Goal: Task Accomplishment & Management: Use online tool/utility

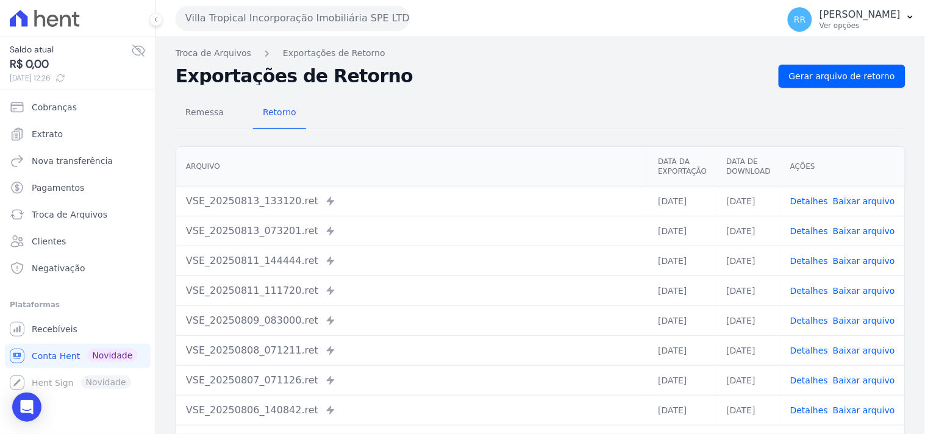
click at [279, 34] on div "Villa Tropical Incorporação Imobiliária SPE LTDA Via Sul Engenharia AGUAS DE [G…" at bounding box center [474, 18] width 597 height 38
click at [288, 21] on button "Villa Tropical Incorporação Imobiliária SPE LTDA" at bounding box center [293, 18] width 234 height 24
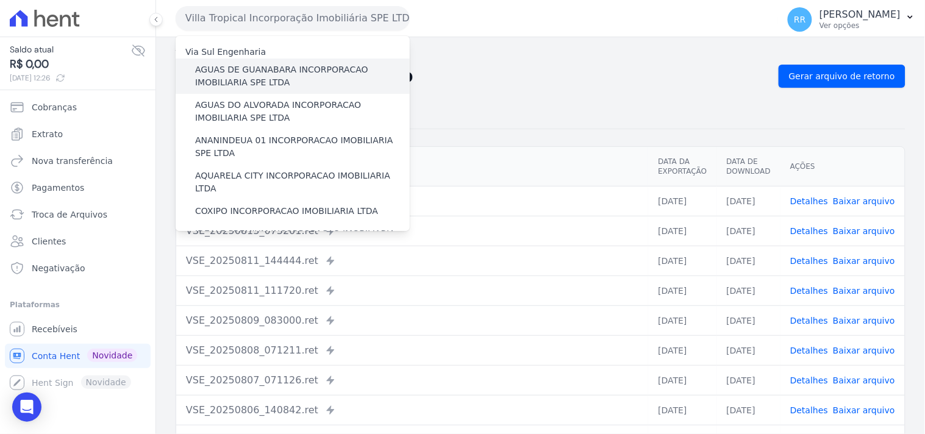
click at [285, 84] on label "AGUAS DE GUANABARA INCORPORACAO IMOBILIARIA SPE LTDA" at bounding box center [302, 76] width 215 height 26
click at [0, 0] on input "AGUAS DE GUANABARA INCORPORACAO IMOBILIARIA SPE LTDA" at bounding box center [0, 0] width 0 height 0
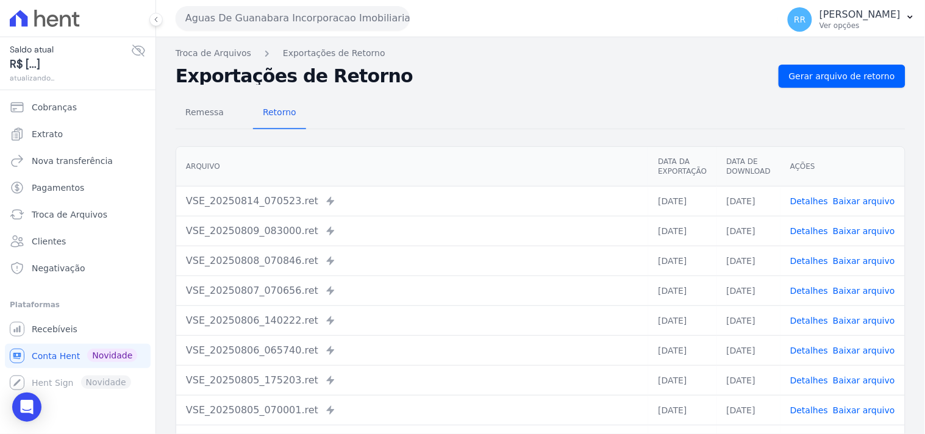
click at [824, 49] on nav "Troca de Arquivos Exportações de Retorno" at bounding box center [541, 53] width 730 height 13
click at [819, 72] on span "Gerar arquivo de retorno" at bounding box center [842, 76] width 106 height 12
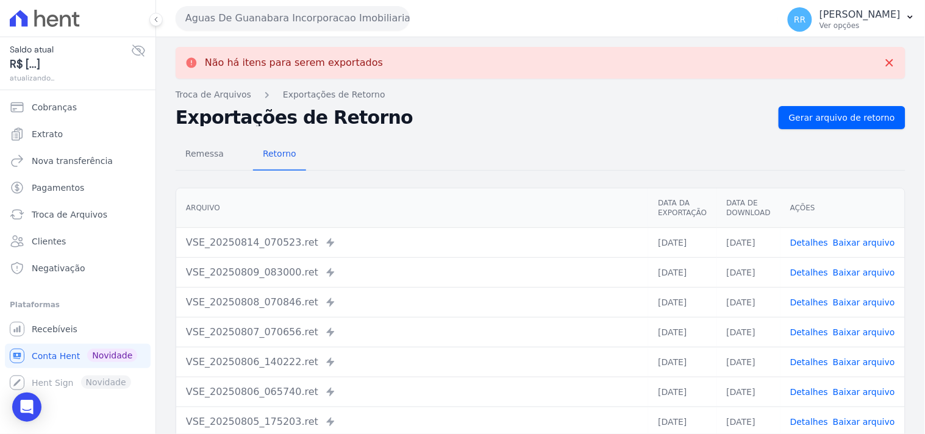
click at [346, 38] on div "Não há itens para serem exportados Troca de [GEOGRAPHIC_DATA] Exportações de Re…" at bounding box center [540, 308] width 769 height 543
click at [347, 21] on button "Aguas De Guanabara Incorporacao Imobiliaria SPE LTDA" at bounding box center [293, 18] width 234 height 24
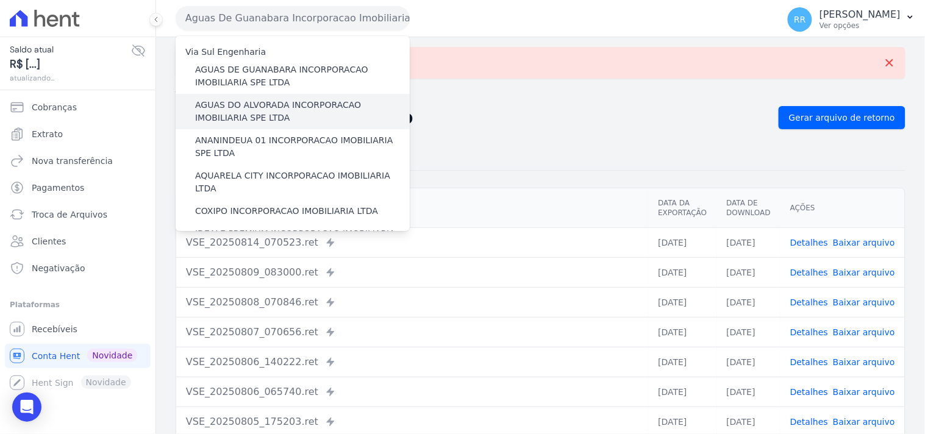
click at [287, 99] on label "AGUAS DO ALVORADA INCORPORACAO IMOBILIARIA SPE LTDA" at bounding box center [302, 112] width 215 height 26
click at [0, 0] on input "AGUAS DO ALVORADA INCORPORACAO IMOBILIARIA SPE LTDA" at bounding box center [0, 0] width 0 height 0
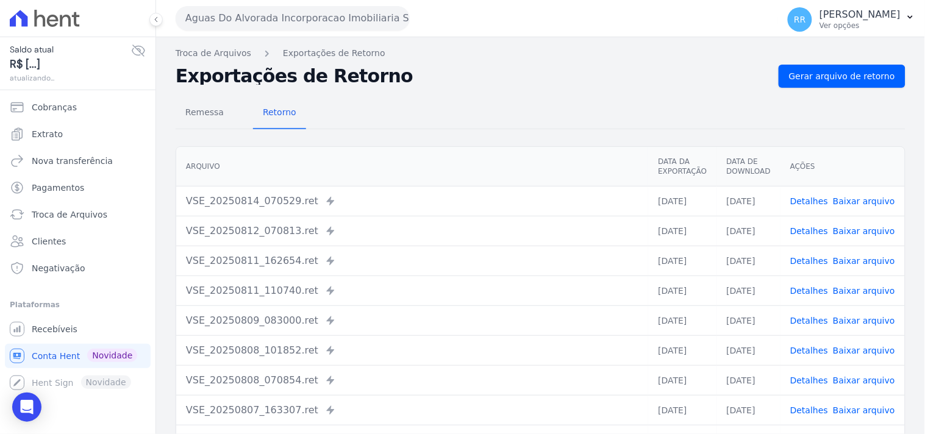
click at [863, 90] on div "Remessa Retorno [GEOGRAPHIC_DATA] Data da Exportação Data de Download Ações VSE…" at bounding box center [541, 308] width 730 height 441
click at [863, 81] on span "Gerar arquivo de retorno" at bounding box center [842, 76] width 106 height 12
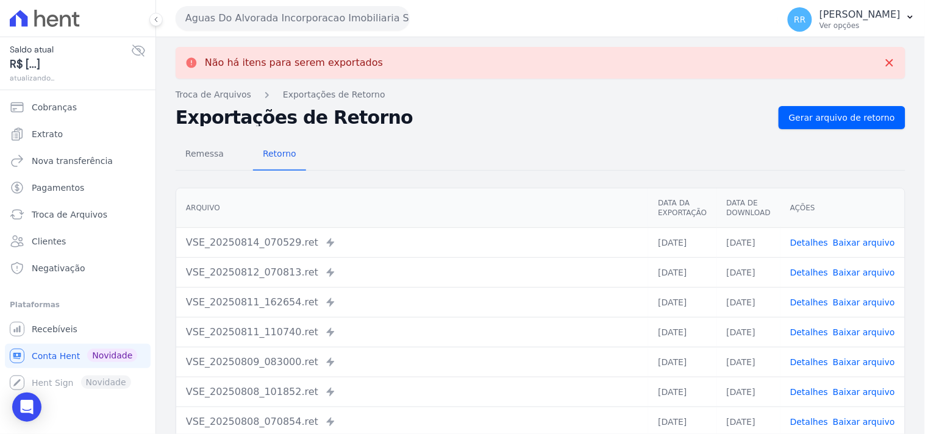
click at [284, 20] on button "Aguas Do Alvorada Incorporacao Imobiliaria SPE LTDA" at bounding box center [293, 18] width 234 height 24
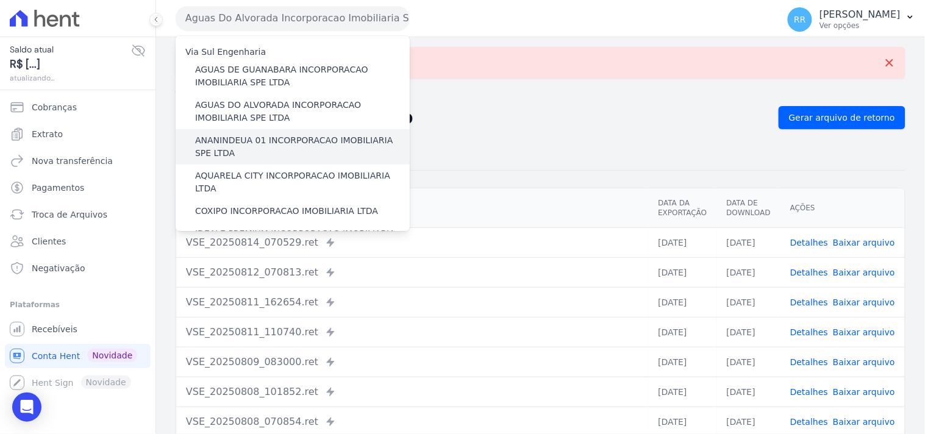
click at [273, 137] on label "ANANINDEUA 01 INCORPORACAO IMOBILIARIA SPE LTDA" at bounding box center [302, 147] width 215 height 26
click at [0, 0] on input "ANANINDEUA 01 INCORPORACAO IMOBILIARIA SPE LTDA" at bounding box center [0, 0] width 0 height 0
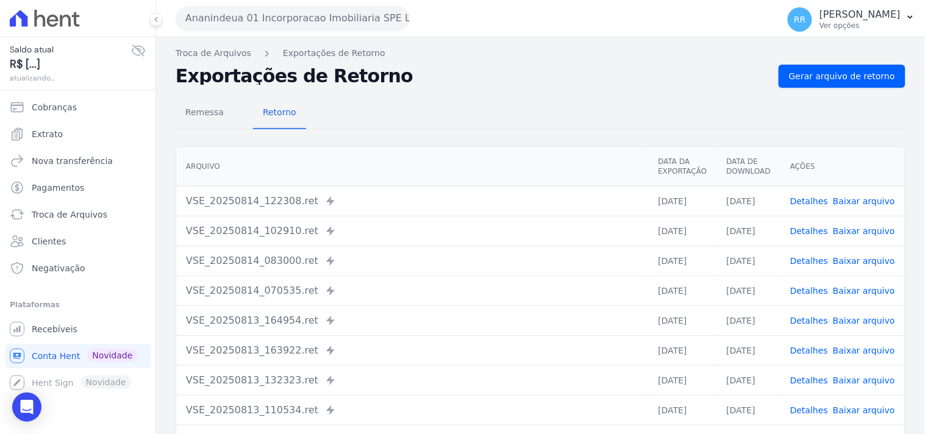
click at [840, 62] on div "Troca de Arquivos Exportações de Retorno Exportações de Retorno Gerar arquivo d…" at bounding box center [540, 287] width 769 height 501
click at [828, 80] on span "Gerar arquivo de retorno" at bounding box center [842, 76] width 106 height 12
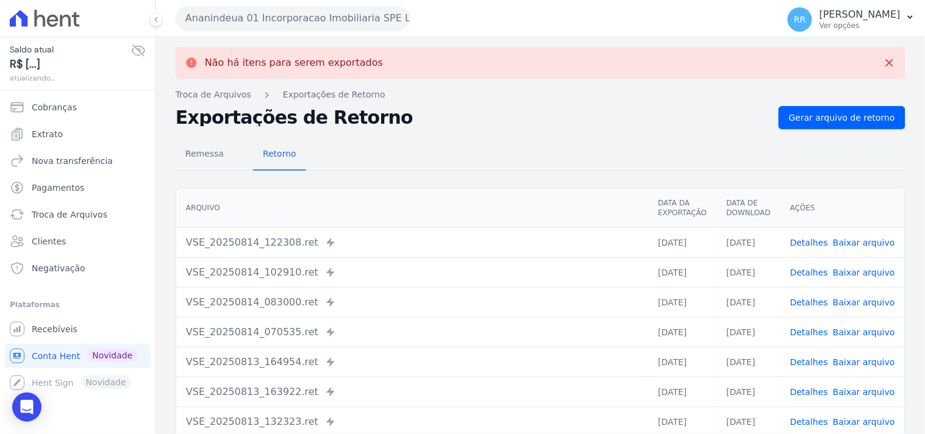
click at [271, 15] on button "Ananindeua 01 Incorporacao Imobiliaria SPE LTDA" at bounding box center [293, 18] width 234 height 24
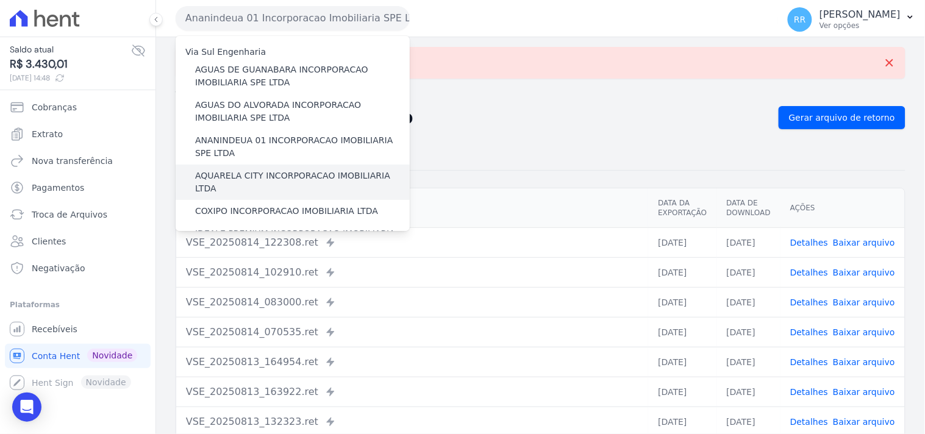
click at [228, 167] on div "AQUARELA CITY INCORPORACAO IMOBILIARIA LTDA" at bounding box center [293, 182] width 234 height 35
click at [229, 172] on label "AQUARELA CITY INCORPORACAO IMOBILIARIA LTDA" at bounding box center [302, 182] width 215 height 26
click at [0, 0] on input "AQUARELA CITY INCORPORACAO IMOBILIARIA LTDA" at bounding box center [0, 0] width 0 height 0
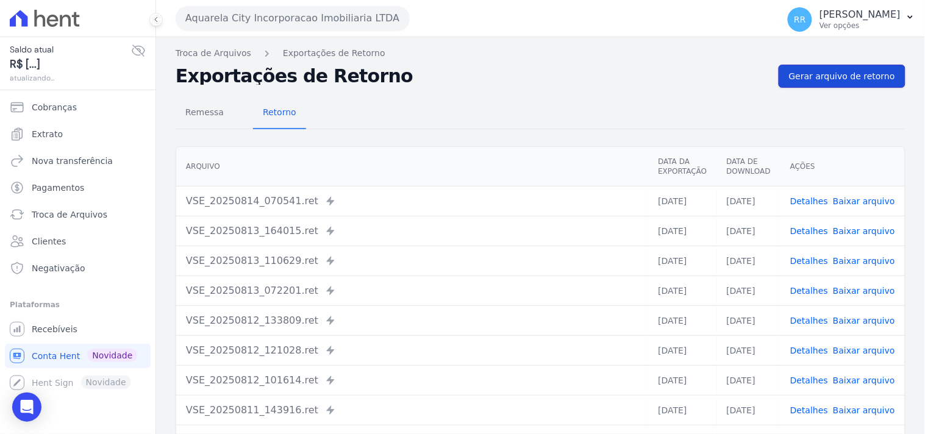
click at [817, 81] on span "Gerar arquivo de retorno" at bounding box center [842, 76] width 106 height 12
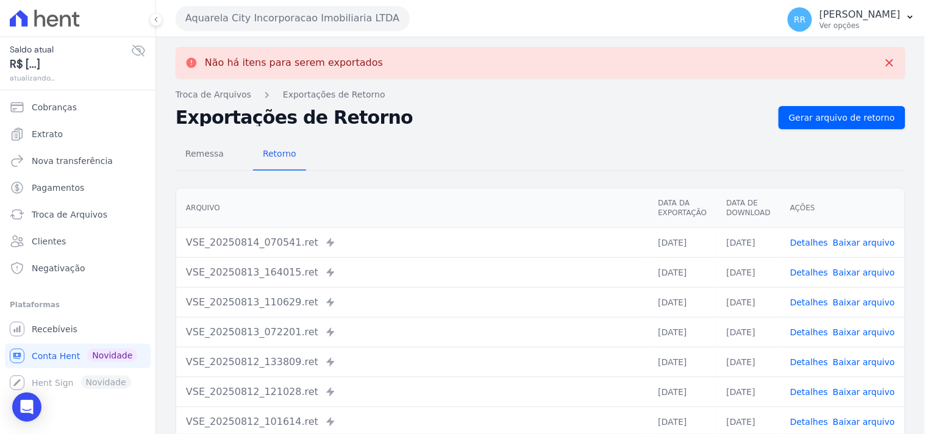
click at [290, 25] on button "Aquarela City Incorporacao Imobiliaria LTDA" at bounding box center [293, 18] width 234 height 24
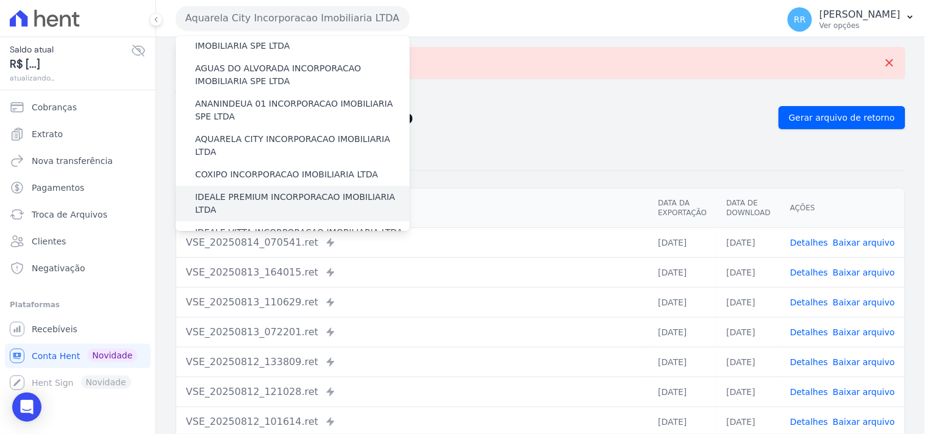
scroll to position [45, 0]
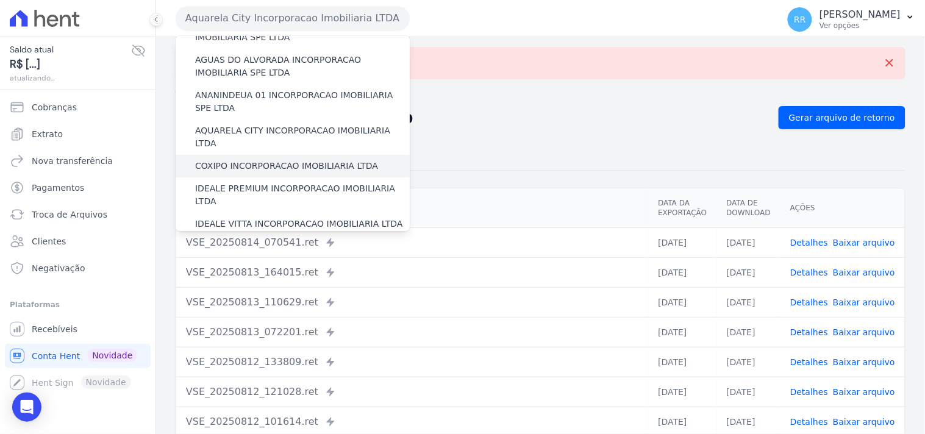
click at [248, 160] on label "COXIPO INCORPORACAO IMOBILIARIA LTDA" at bounding box center [286, 166] width 183 height 13
click at [0, 0] on input "COXIPO INCORPORACAO IMOBILIARIA LTDA" at bounding box center [0, 0] width 0 height 0
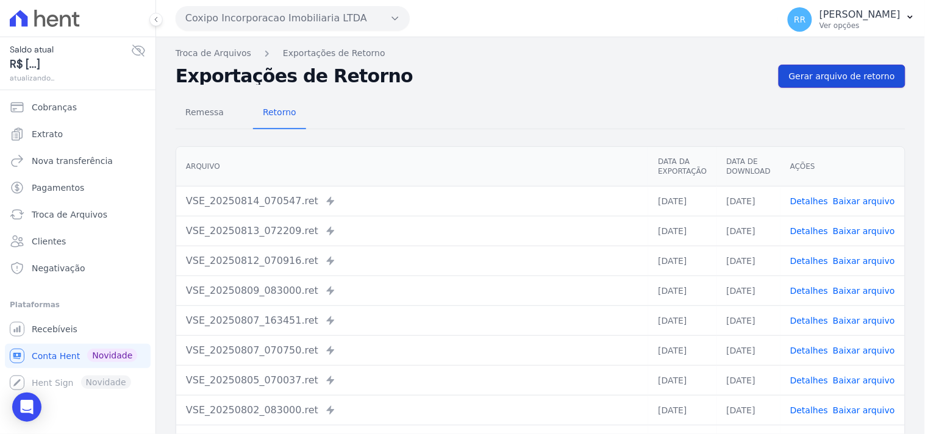
click at [832, 81] on span "Gerar arquivo de retorno" at bounding box center [842, 76] width 106 height 12
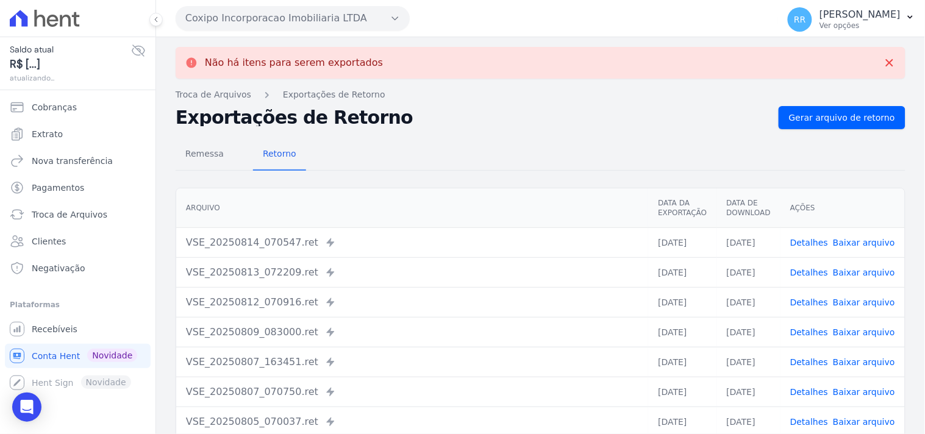
click at [304, 15] on button "Coxipo Incorporacao Imobiliaria LTDA" at bounding box center [293, 18] width 234 height 24
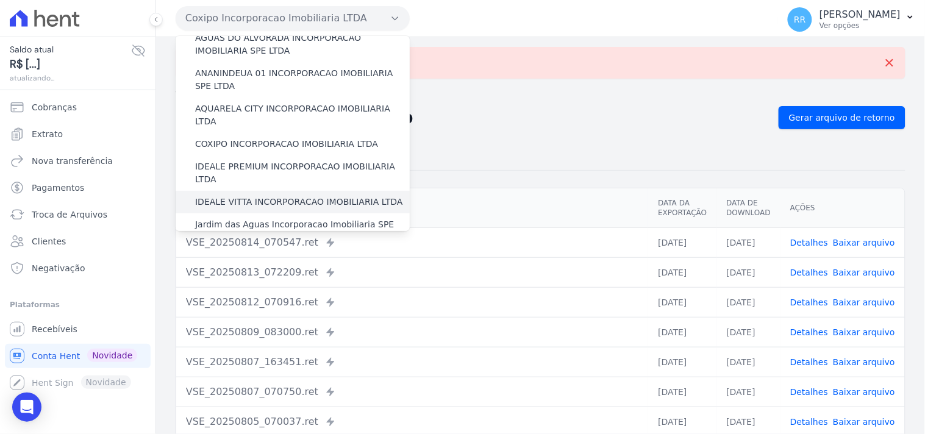
scroll to position [90, 0]
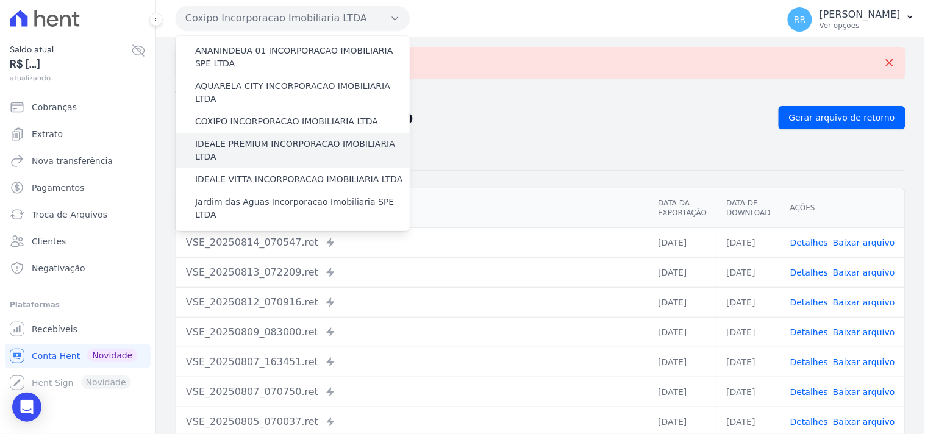
click at [273, 138] on label "IDEALE PREMIUM INCORPORACAO IMOBILIARIA LTDA" at bounding box center [302, 151] width 215 height 26
click at [0, 0] on input "IDEALE PREMIUM INCORPORACAO IMOBILIARIA LTDA" at bounding box center [0, 0] width 0 height 0
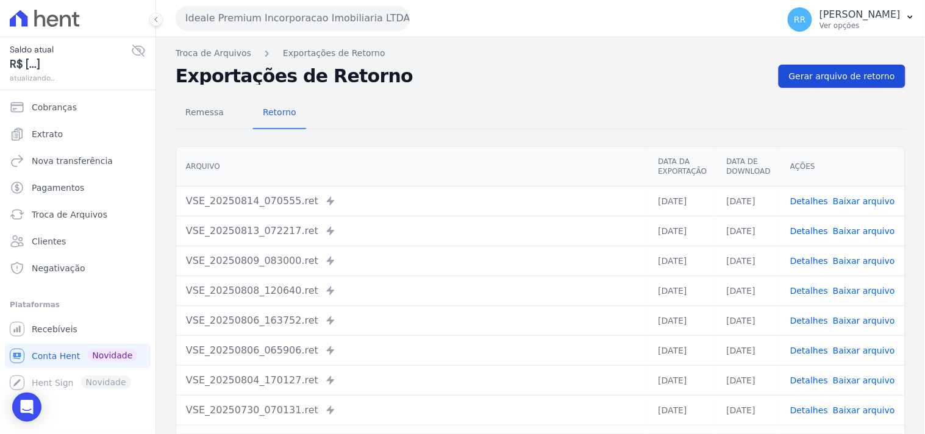
click at [850, 76] on span "Gerar arquivo de retorno" at bounding box center [842, 76] width 106 height 12
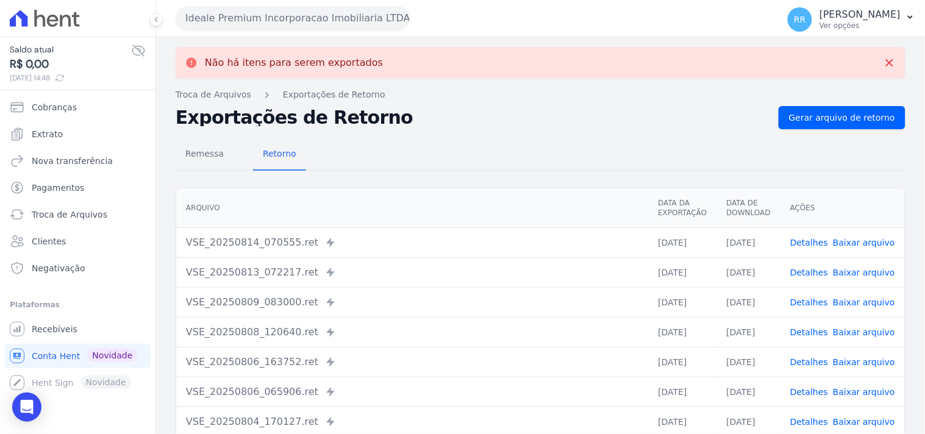
click at [296, 13] on button "Ideale Premium Incorporacao Imobiliaria LTDA" at bounding box center [293, 18] width 234 height 24
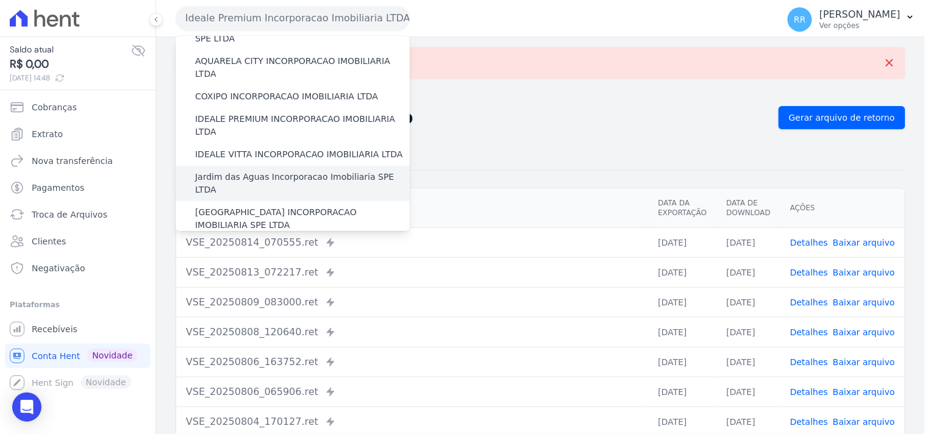
scroll to position [135, 0]
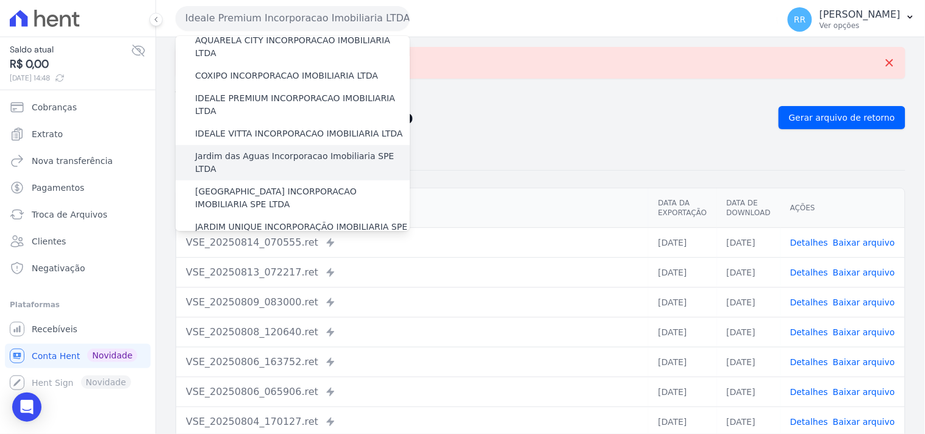
click at [262, 150] on label "Jardim das Aguas Incorporacao Imobiliaria SPE LTDA" at bounding box center [302, 163] width 215 height 26
click at [0, 0] on input "Jardim das Aguas Incorporacao Imobiliaria SPE LTDA" at bounding box center [0, 0] width 0 height 0
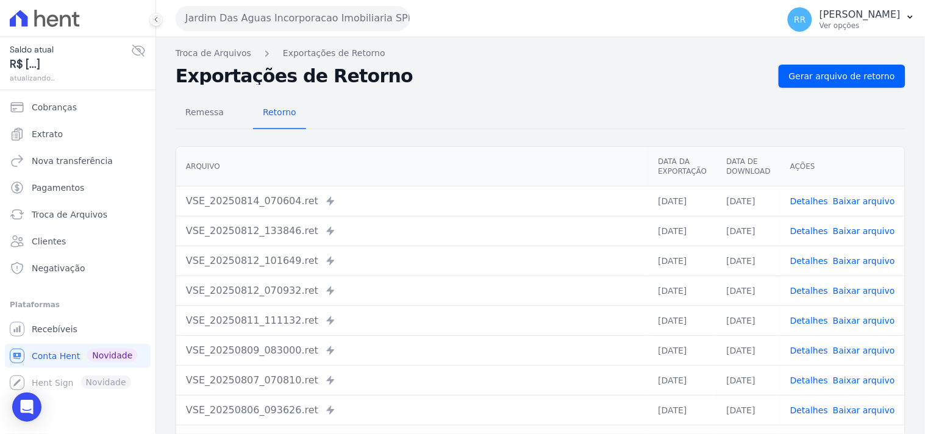
drag, startPoint x: 884, startPoint y: 62, endPoint x: 864, endPoint y: 71, distance: 22.1
click at [882, 62] on div "Troca de Arquivos Exportações de Retorno Exportações de Retorno Gerar arquivo d…" at bounding box center [540, 287] width 769 height 501
click at [858, 74] on span "Gerar arquivo de retorno" at bounding box center [842, 76] width 106 height 12
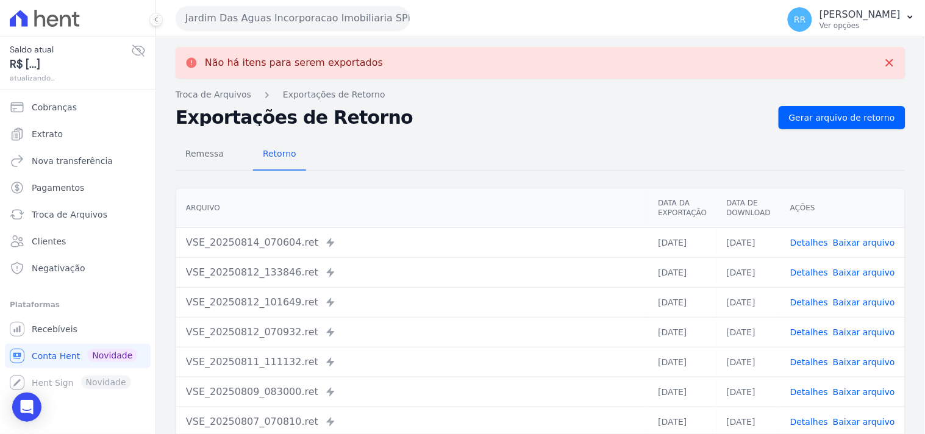
click at [267, 22] on button "Jardim Das Aguas Incorporacao Imobiliaria SPE LTDA" at bounding box center [293, 18] width 234 height 24
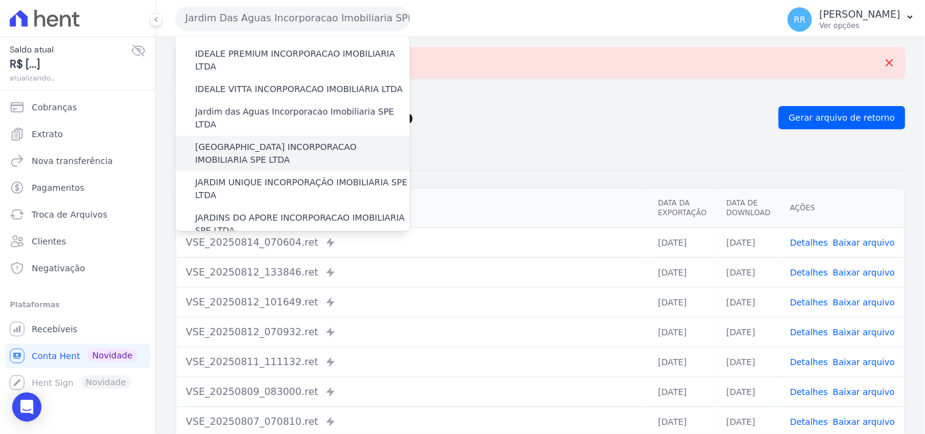
scroll to position [180, 0]
click at [252, 140] on label "[GEOGRAPHIC_DATA] INCORPORACAO IMOBILIARIA SPE LTDA" at bounding box center [302, 153] width 215 height 26
click at [0, 0] on input "[GEOGRAPHIC_DATA] INCORPORACAO IMOBILIARIA SPE LTDA" at bounding box center [0, 0] width 0 height 0
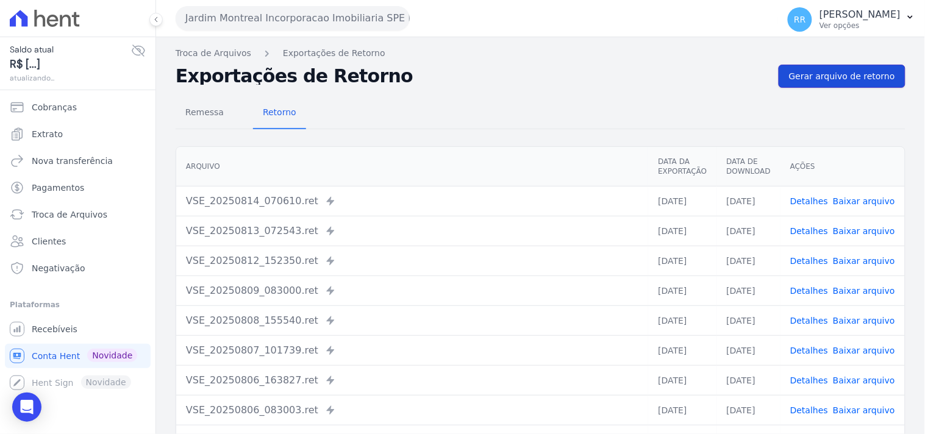
click at [835, 80] on span "Gerar arquivo de retorno" at bounding box center [842, 76] width 106 height 12
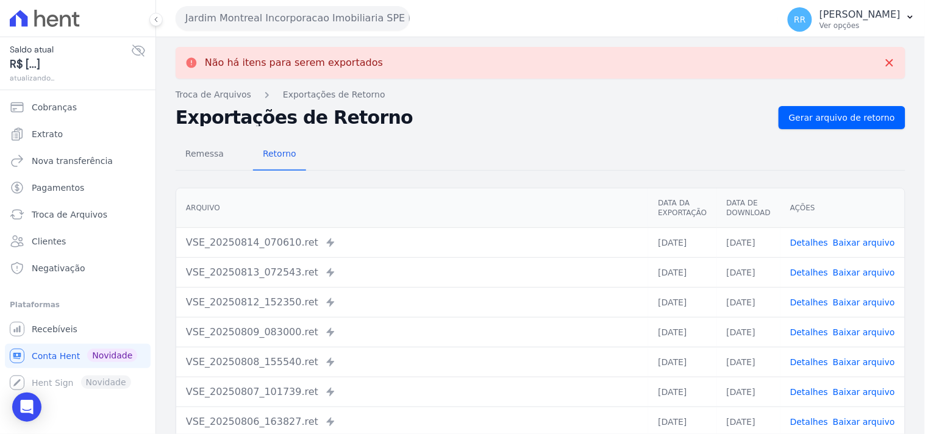
click at [302, 17] on button "Jardim Montreal Incorporacao Imobiliaria SPE LTDA" at bounding box center [293, 18] width 234 height 24
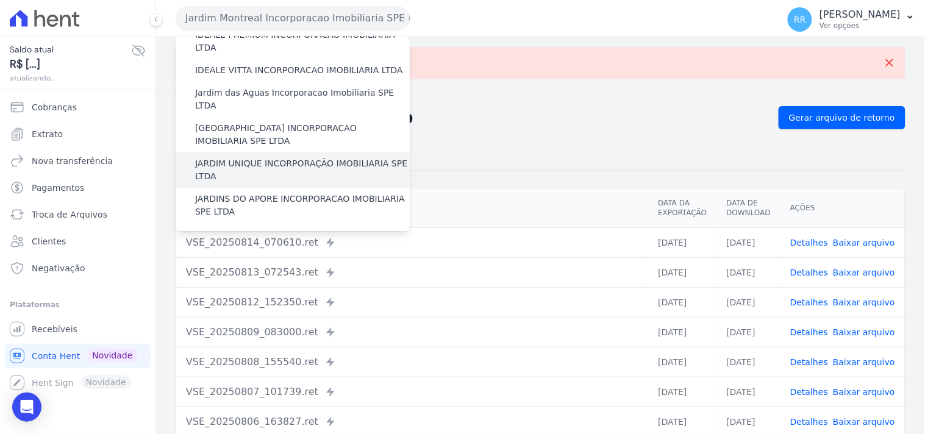
scroll to position [203, 0]
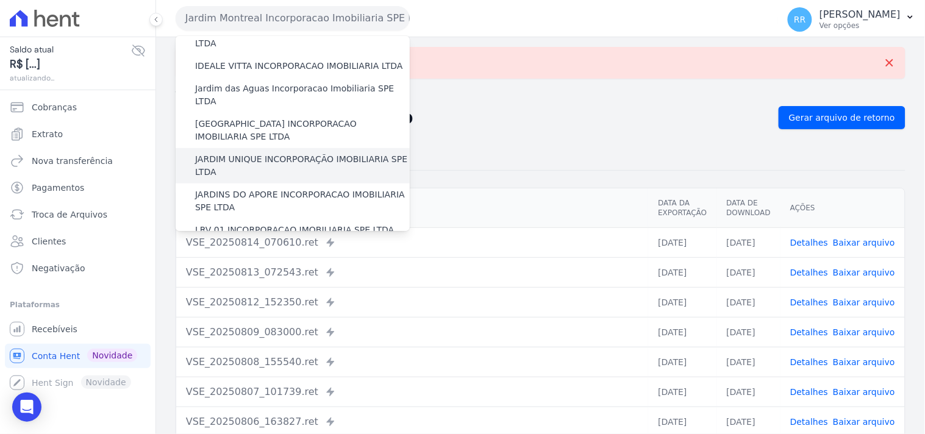
click at [261, 153] on label "JARDIM UNIQUE INCORPORAÇÃO IMOBILIARIA SPE LTDA" at bounding box center [302, 166] width 215 height 26
click at [0, 0] on input "JARDIM UNIQUE INCORPORAÇÃO IMOBILIARIA SPE LTDA" at bounding box center [0, 0] width 0 height 0
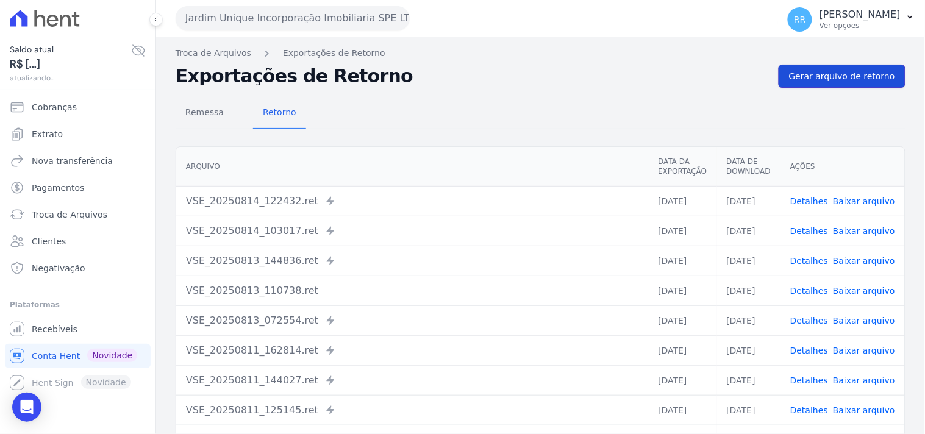
click at [879, 70] on span "Gerar arquivo de retorno" at bounding box center [842, 76] width 106 height 12
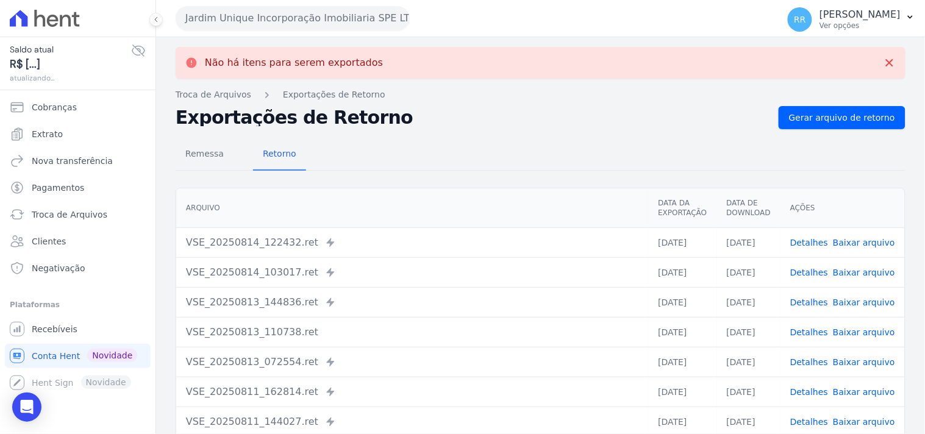
click at [236, 21] on button "Jardim Unique Incorporação Imobiliaria SPE LTDA" at bounding box center [293, 18] width 234 height 24
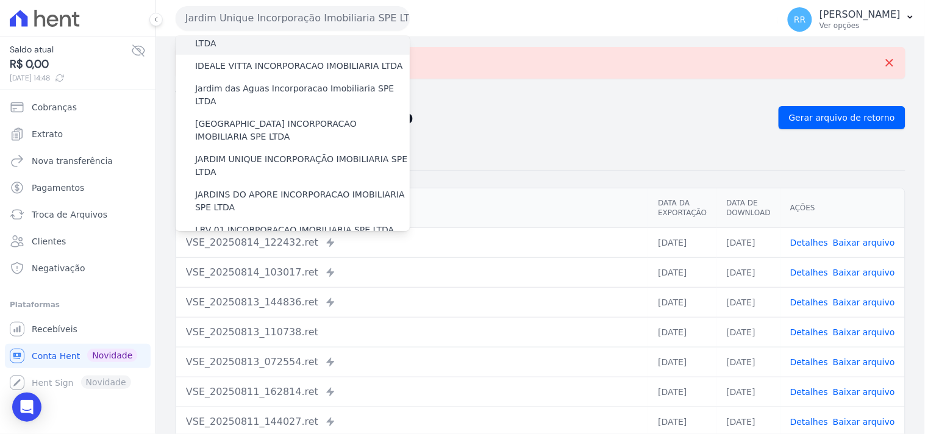
scroll to position [248, 0]
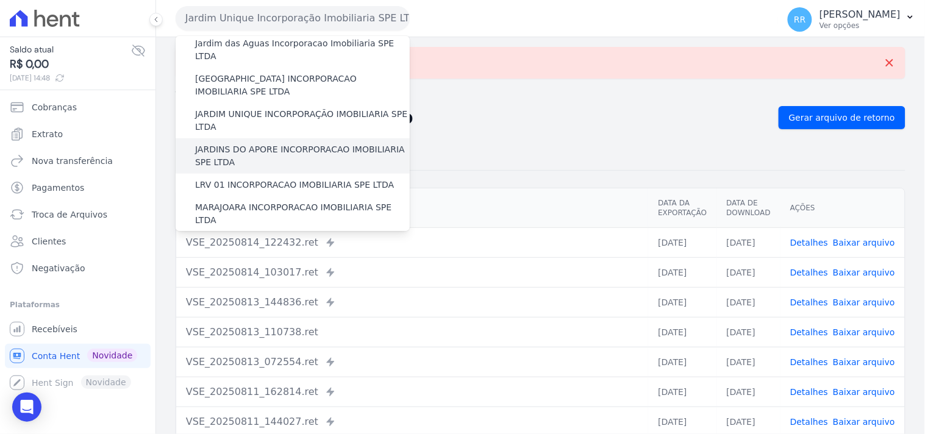
click at [285, 143] on label "JARDINS DO APORE INCORPORACAO IMOBILIARIA SPE LTDA" at bounding box center [302, 156] width 215 height 26
click at [0, 0] on input "JARDINS DO APORE INCORPORACAO IMOBILIARIA SPE LTDA" at bounding box center [0, 0] width 0 height 0
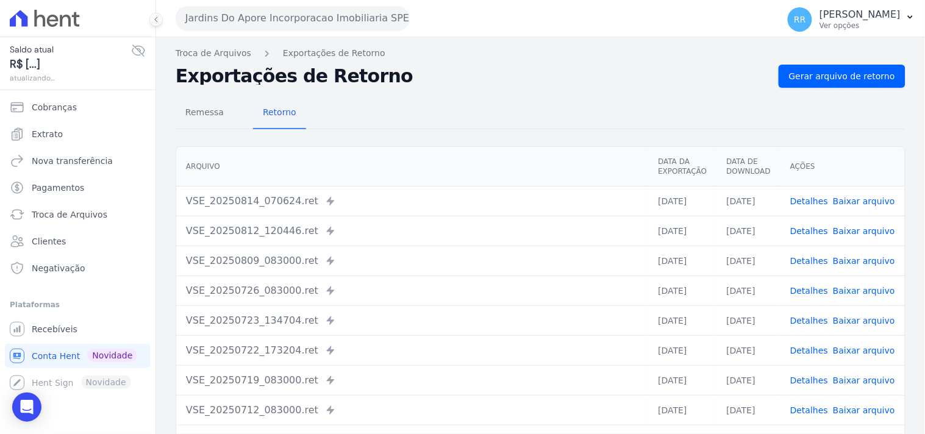
click at [852, 109] on div "Remessa Retorno" at bounding box center [541, 114] width 730 height 32
click at [855, 68] on link "Gerar arquivo de retorno" at bounding box center [842, 76] width 127 height 23
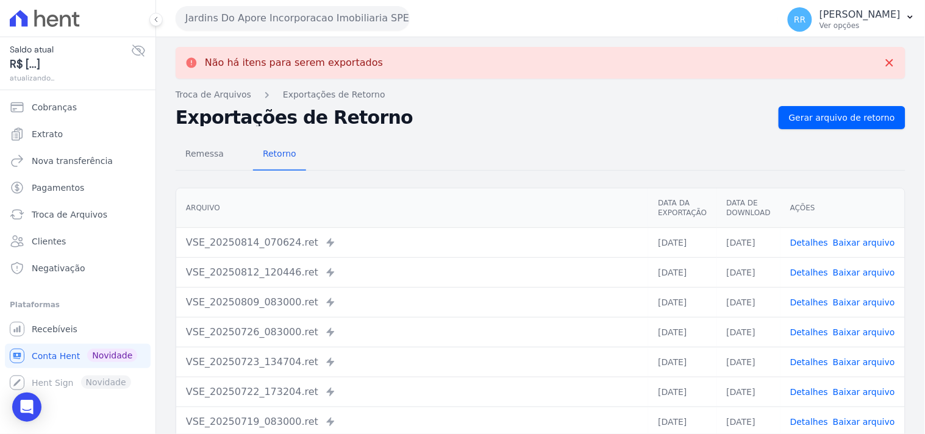
click at [280, 26] on button "Jardins Do Apore Incorporacao Imobiliaria SPE LTDA" at bounding box center [293, 18] width 234 height 24
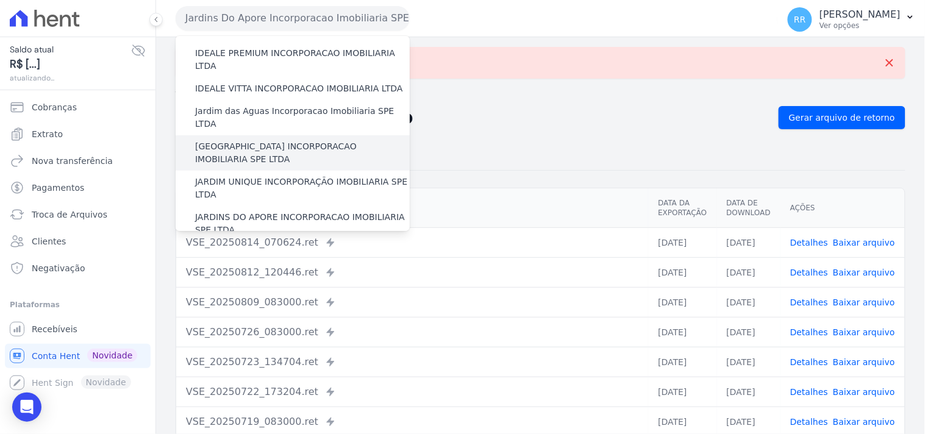
scroll to position [203, 0]
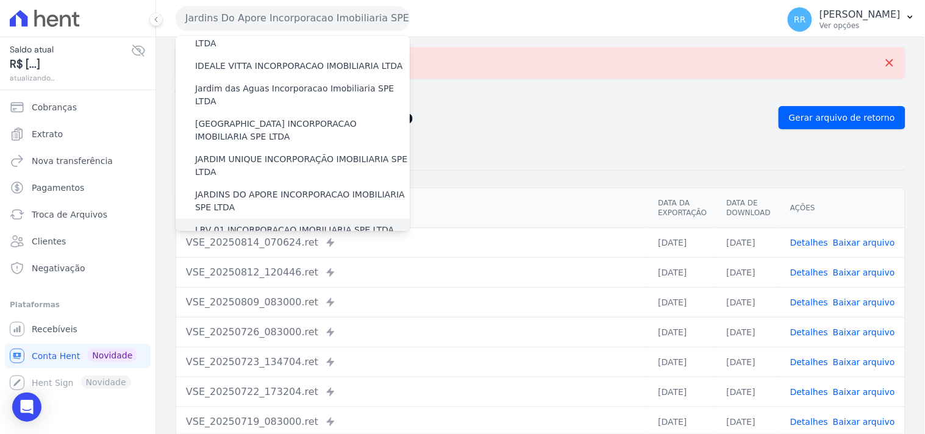
click at [238, 224] on label "LRV 01 INCORPORACAO IMOBILIARIA SPE LTDA" at bounding box center [294, 230] width 199 height 13
click at [0, 0] on input "LRV 01 INCORPORACAO IMOBILIARIA SPE LTDA" at bounding box center [0, 0] width 0 height 0
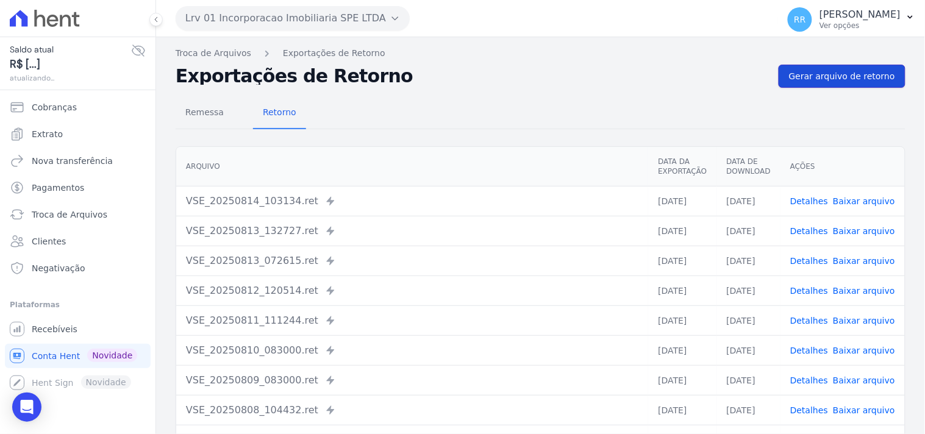
click at [830, 71] on span "Gerar arquivo de retorno" at bounding box center [842, 76] width 106 height 12
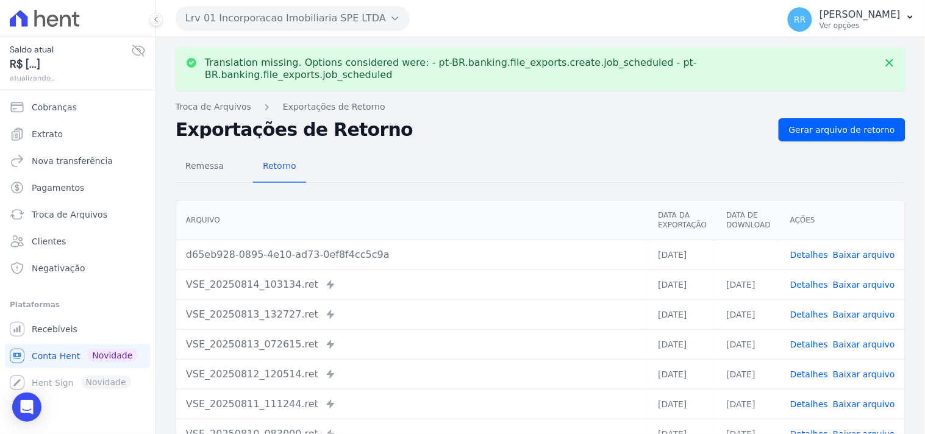
click at [860, 250] on link "Baixar arquivo" at bounding box center [864, 255] width 62 height 10
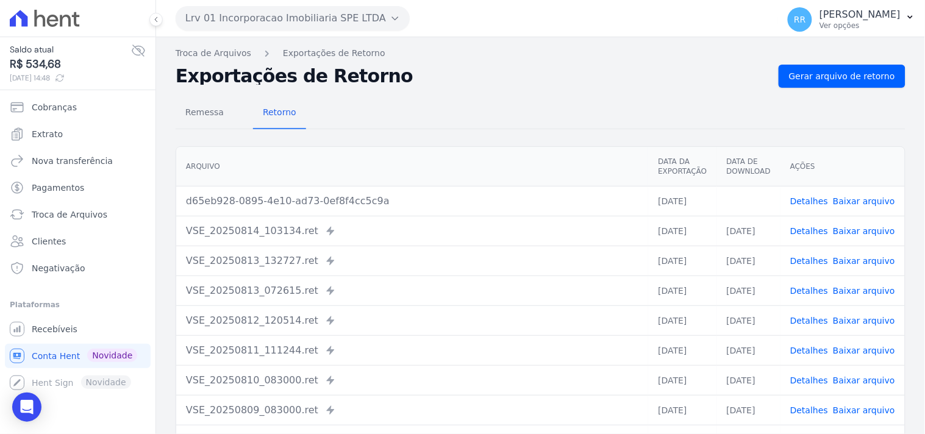
drag, startPoint x: 415, startPoint y: 100, endPoint x: 409, endPoint y: 96, distance: 7.4
click at [415, 100] on div "Remessa Retorno" at bounding box center [541, 114] width 730 height 32
click at [227, 27] on button "Lrv 01 Incorporacao Imobiliaria SPE LTDA" at bounding box center [293, 18] width 234 height 24
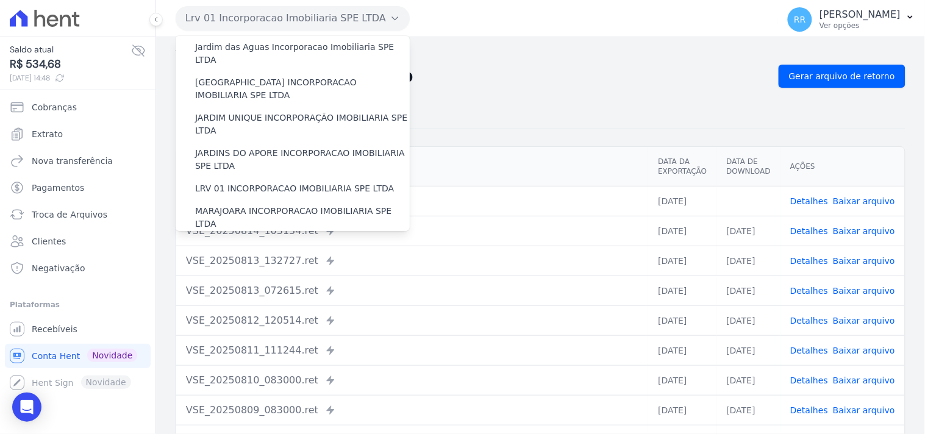
scroll to position [271, 0]
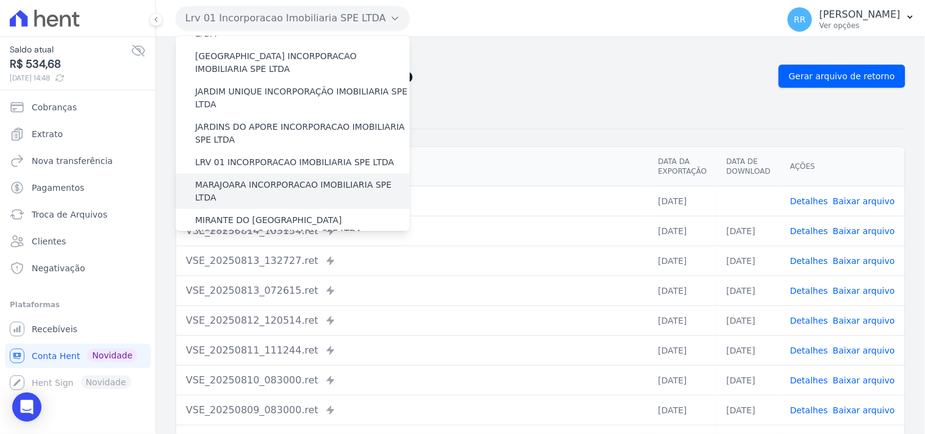
click at [221, 179] on label "MARAJOARA INCORPORACAO IMOBILIARIA SPE LTDA" at bounding box center [302, 192] width 215 height 26
click at [0, 0] on input "MARAJOARA INCORPORACAO IMOBILIARIA SPE LTDA" at bounding box center [0, 0] width 0 height 0
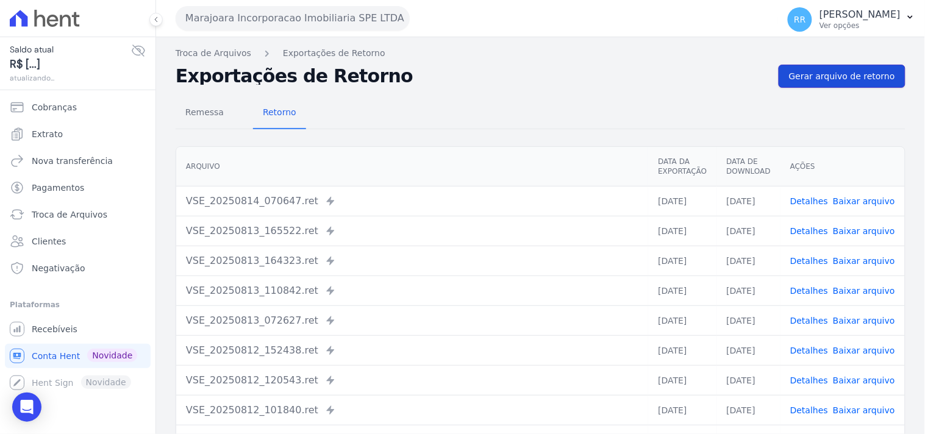
click at [841, 76] on span "Gerar arquivo de retorno" at bounding box center [842, 76] width 106 height 12
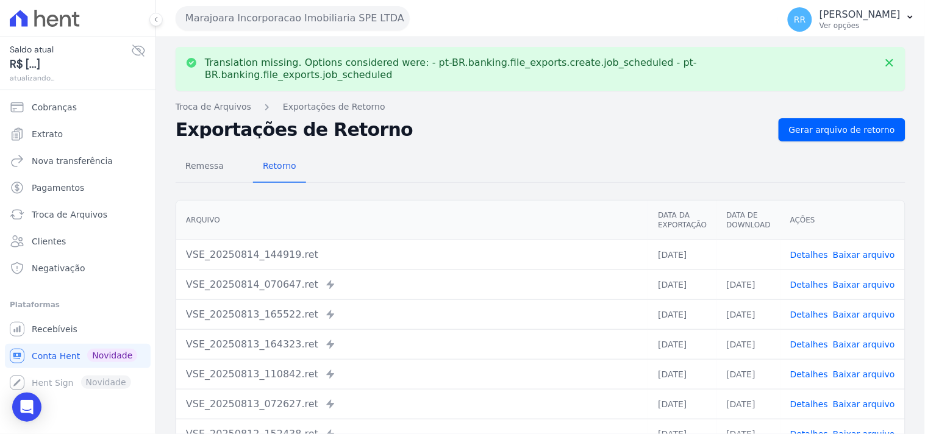
click at [855, 250] on link "Baixar arquivo" at bounding box center [864, 255] width 62 height 10
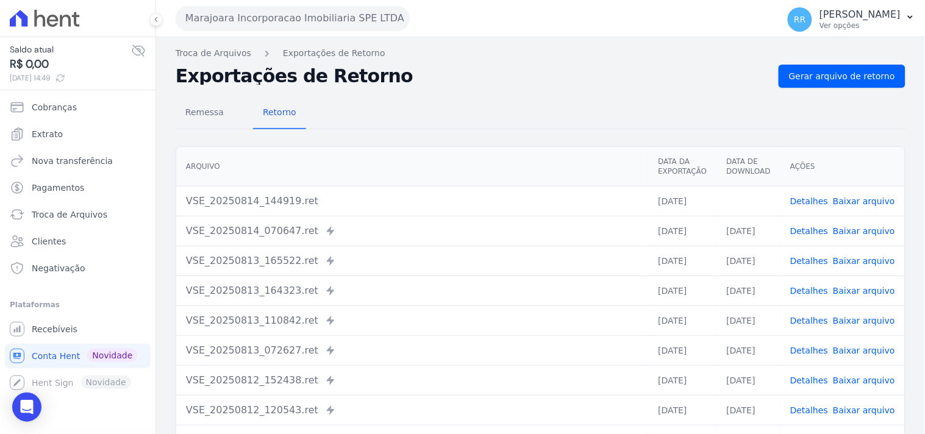
click at [510, 77] on h2 "Exportações de Retorno" at bounding box center [472, 76] width 593 height 17
click at [338, 23] on button "Marajoara Incorporacao Imobiliaria SPE LTDA" at bounding box center [293, 18] width 234 height 24
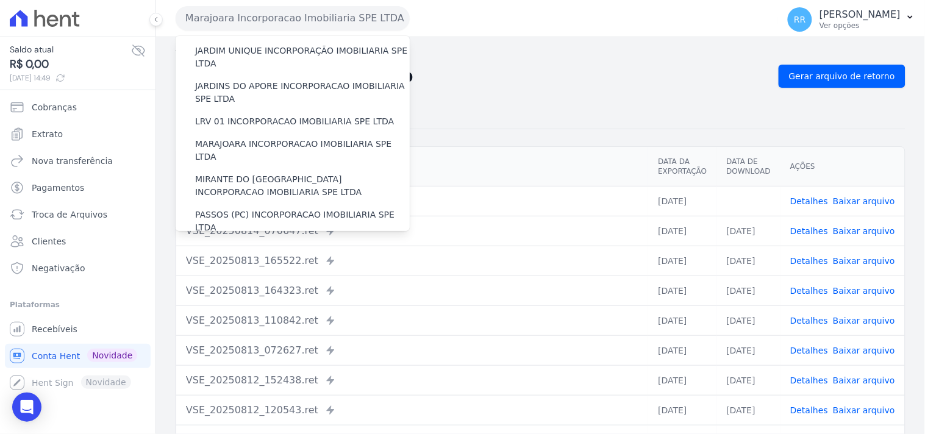
scroll to position [338, 0]
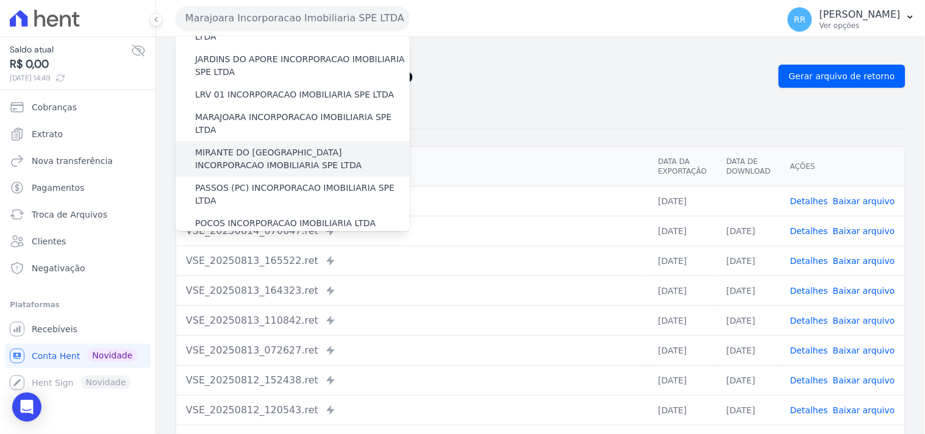
click at [220, 146] on label "MIRANTE DO [GEOGRAPHIC_DATA] INCORPORACAO IMOBILIARIA SPE LTDA" at bounding box center [302, 159] width 215 height 26
click at [0, 0] on input "MIRANTE DO [GEOGRAPHIC_DATA] INCORPORACAO IMOBILIARIA SPE LTDA" at bounding box center [0, 0] width 0 height 0
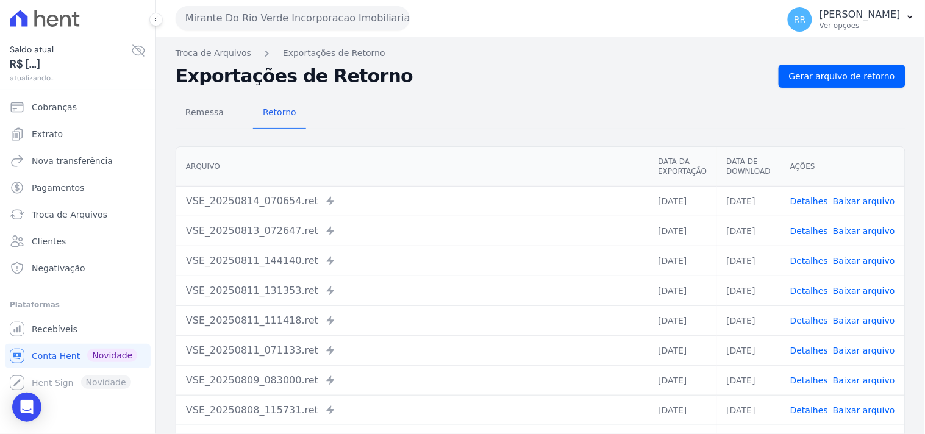
click at [837, 63] on div "Troca de Arquivos Exportações de Retorno Exportações de Retorno Gerar arquivo d…" at bounding box center [540, 287] width 769 height 501
click at [838, 81] on span "Gerar arquivo de retorno" at bounding box center [842, 76] width 106 height 12
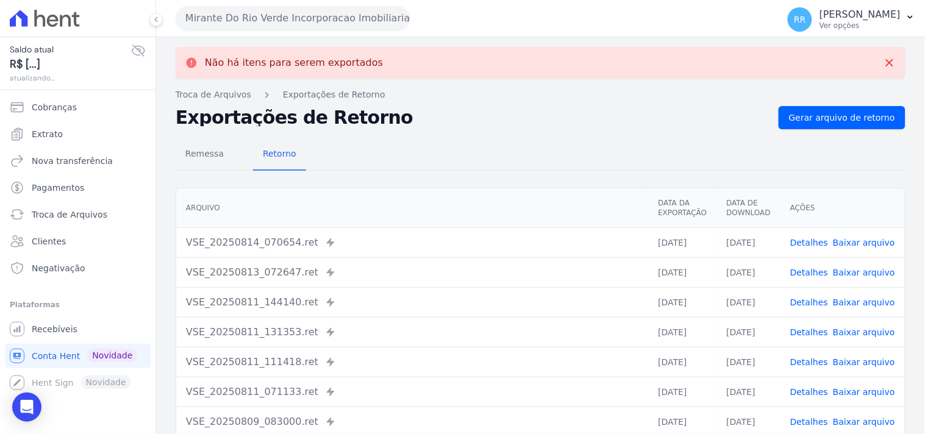
drag, startPoint x: 321, startPoint y: 34, endPoint x: 318, endPoint y: 23, distance: 11.6
click at [318, 29] on div "Mirante Do Rio Verde Incorporacao Imobiliaria SPE LTDA Via Sul Engenharia AGUAS…" at bounding box center [474, 18] width 597 height 38
click at [318, 23] on button "Mirante Do Rio Verde Incorporacao Imobiliaria SPE LTDA" at bounding box center [293, 18] width 234 height 24
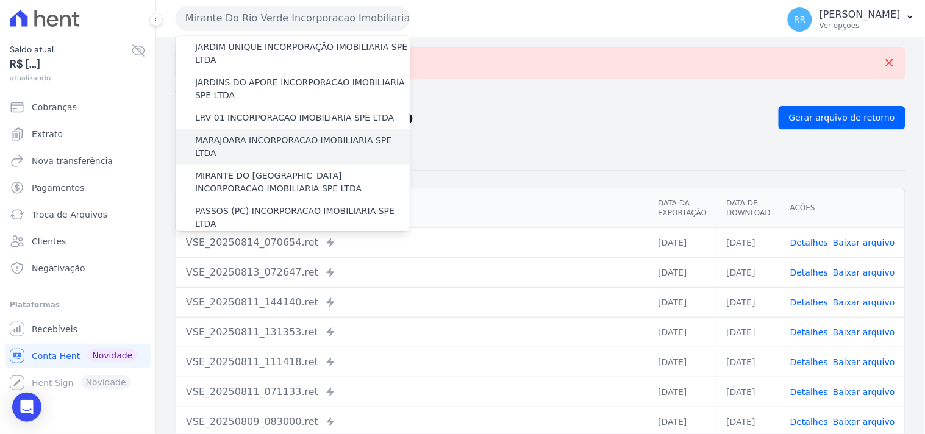
scroll to position [316, 0]
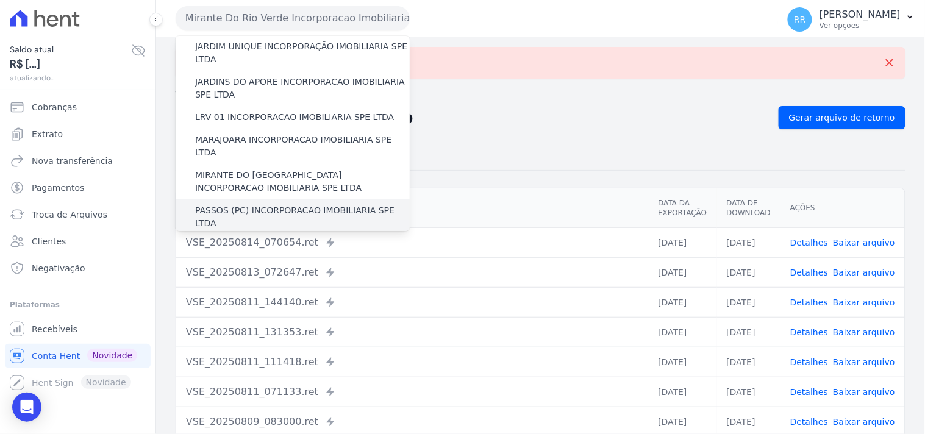
click at [245, 204] on label "PASSOS (PC) INCORPORACAO IMOBILIARIA SPE LTDA" at bounding box center [302, 217] width 215 height 26
click at [0, 0] on input "PASSOS (PC) INCORPORACAO IMOBILIARIA SPE LTDA" at bounding box center [0, 0] width 0 height 0
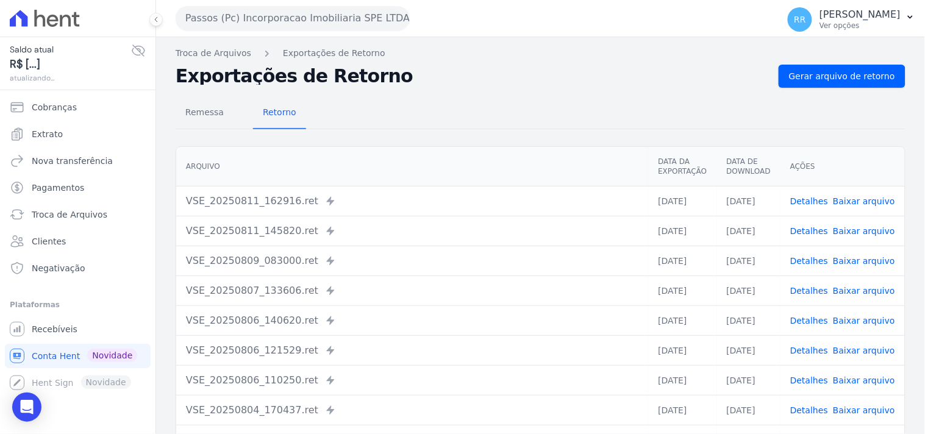
click at [836, 101] on div "Remessa Retorno" at bounding box center [541, 114] width 730 height 32
click at [833, 84] on link "Gerar arquivo de retorno" at bounding box center [842, 76] width 127 height 23
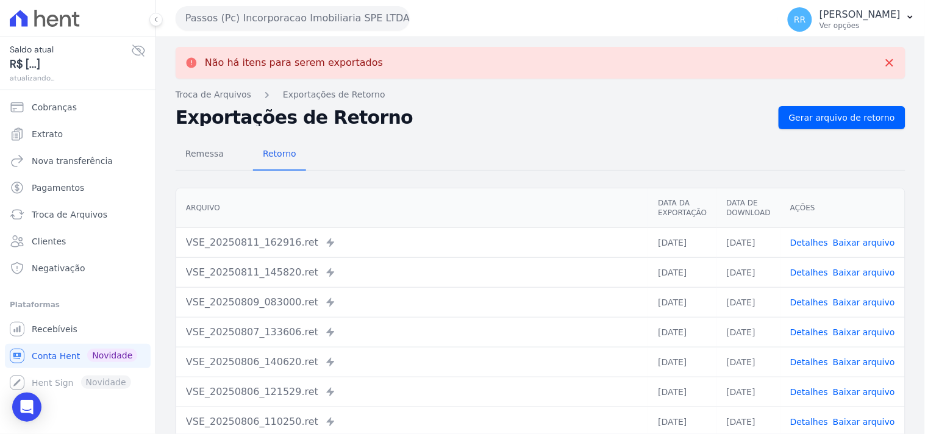
drag, startPoint x: 277, startPoint y: 15, endPoint x: 276, endPoint y: 27, distance: 12.3
click at [277, 15] on button "Passos (Pc) Incorporacao Imobiliaria SPE LTDA" at bounding box center [293, 18] width 234 height 24
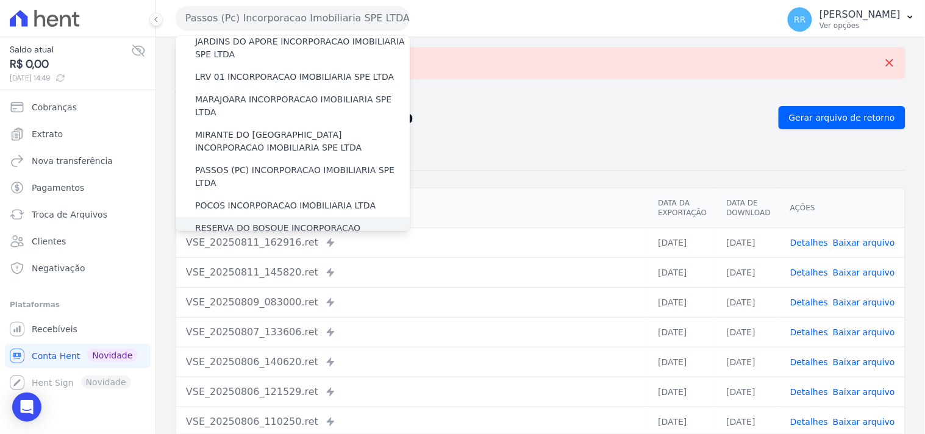
scroll to position [361, 0]
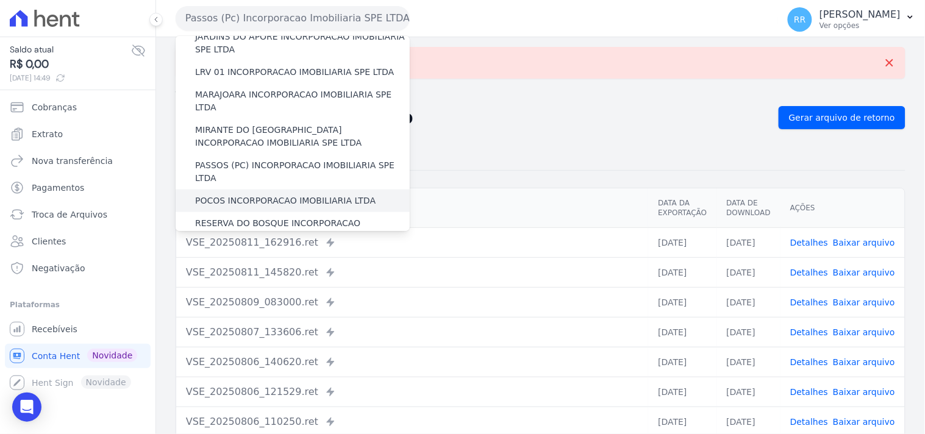
click at [243, 194] on label "POCOS INCORPORACAO IMOBILIARIA LTDA" at bounding box center [285, 200] width 180 height 13
click at [0, 0] on input "POCOS INCORPORACAO IMOBILIARIA LTDA" at bounding box center [0, 0] width 0 height 0
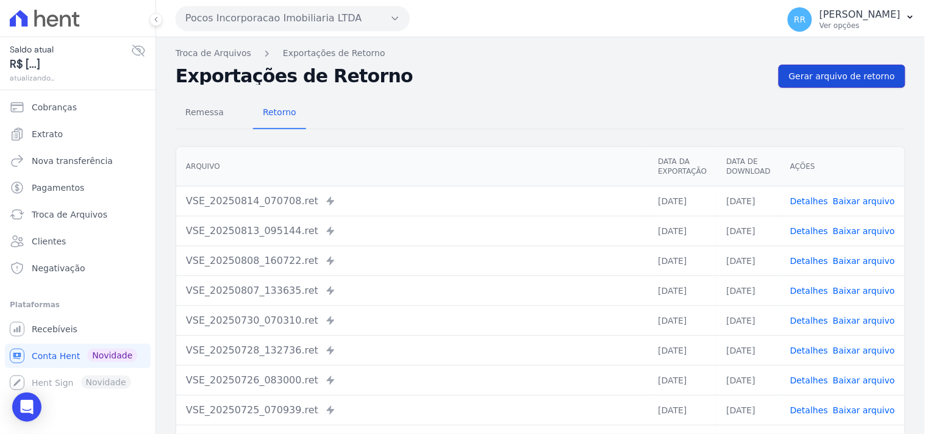
click at [874, 74] on span "Gerar arquivo de retorno" at bounding box center [842, 76] width 106 height 12
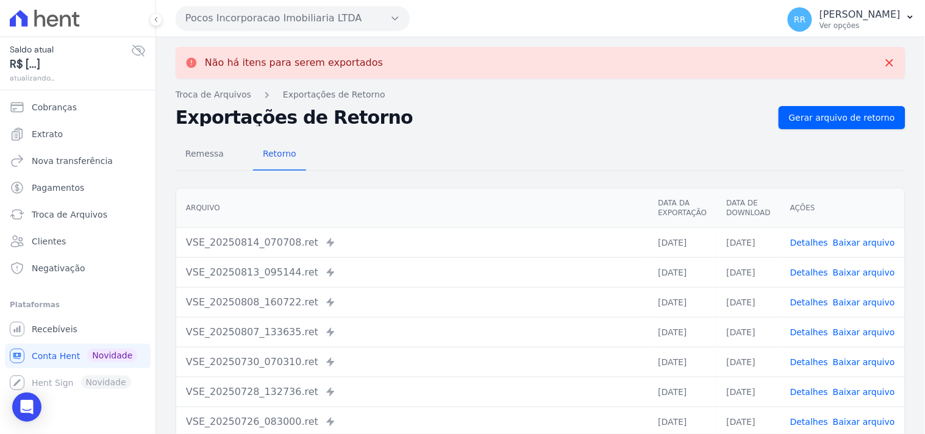
click at [302, 19] on button "Pocos Incorporacao Imobiliaria LTDA" at bounding box center [293, 18] width 234 height 24
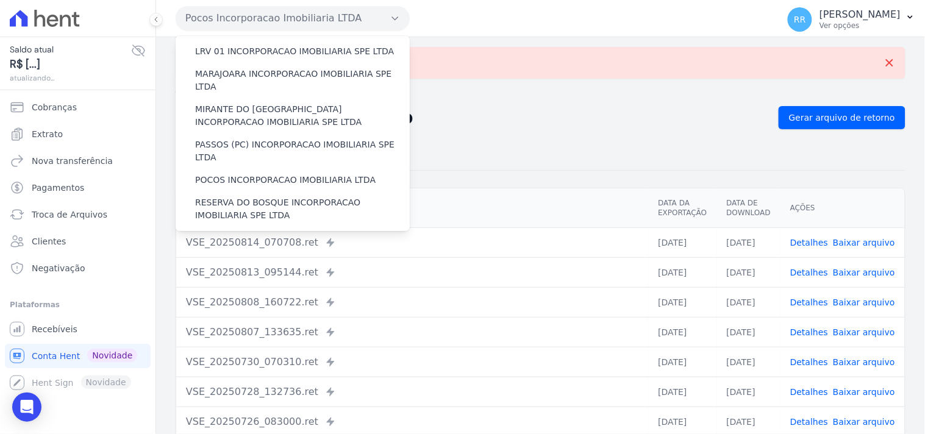
scroll to position [384, 0]
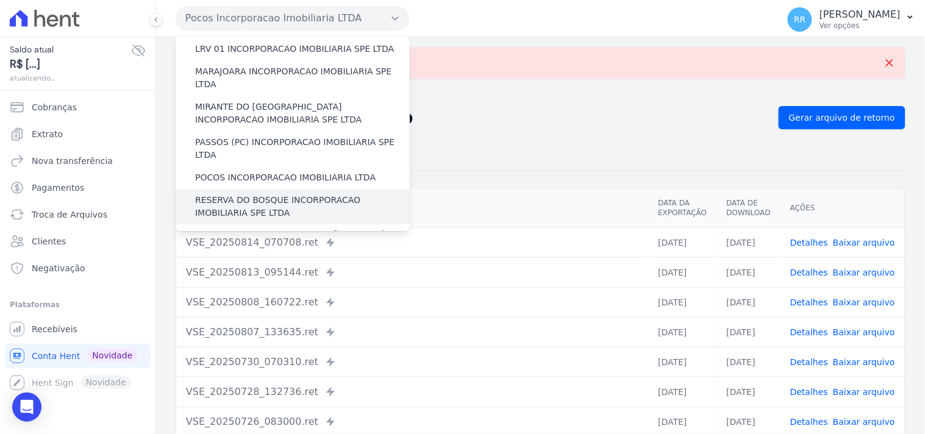
click at [269, 194] on label "RESERVA DO BOSQUE INCORPORACAO IMOBILIARIA SPE LTDA" at bounding box center [302, 207] width 215 height 26
click at [0, 0] on input "RESERVA DO BOSQUE INCORPORACAO IMOBILIARIA SPE LTDA" at bounding box center [0, 0] width 0 height 0
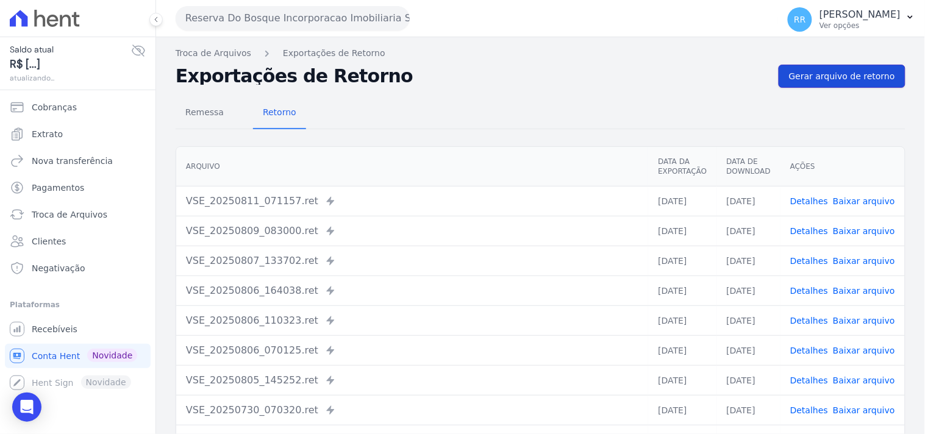
click at [823, 76] on span "Gerar arquivo de retorno" at bounding box center [842, 76] width 106 height 12
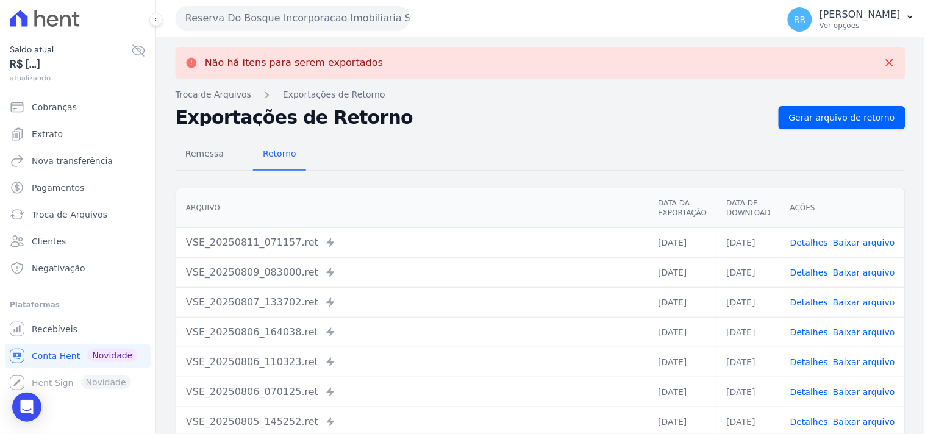
click at [274, 16] on button "Reserva Do Bosque Incorporacao Imobiliaria SPE LTDA" at bounding box center [293, 18] width 234 height 24
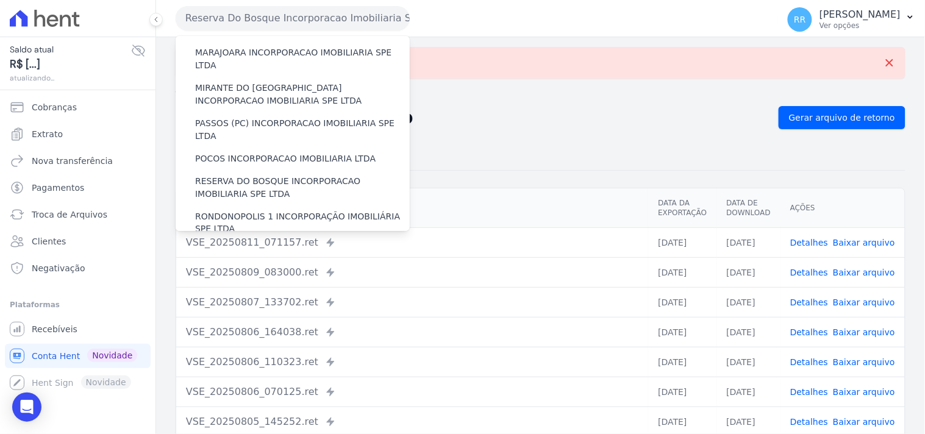
scroll to position [406, 0]
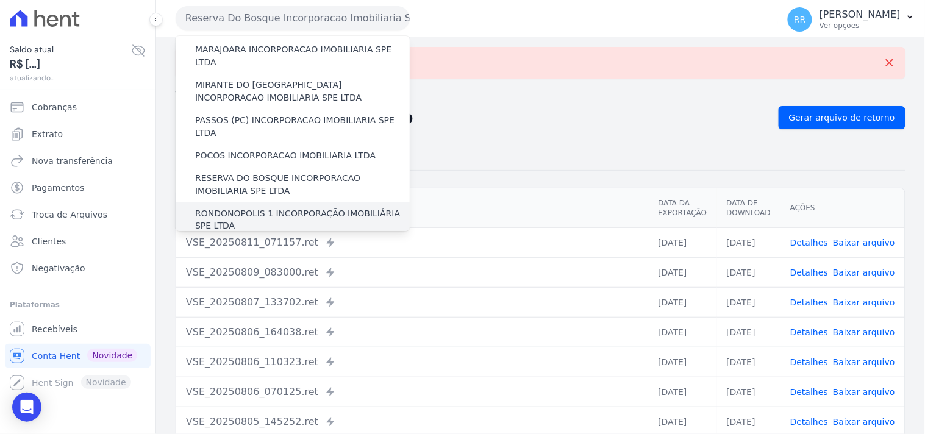
click at [253, 207] on label "RONDONOPOLIS 1 INCORPORAÇÃO IMOBILIÁRIA SPE LTDA" at bounding box center [302, 220] width 215 height 26
click at [0, 0] on input "RONDONOPOLIS 1 INCORPORAÇÃO IMOBILIÁRIA SPE LTDA" at bounding box center [0, 0] width 0 height 0
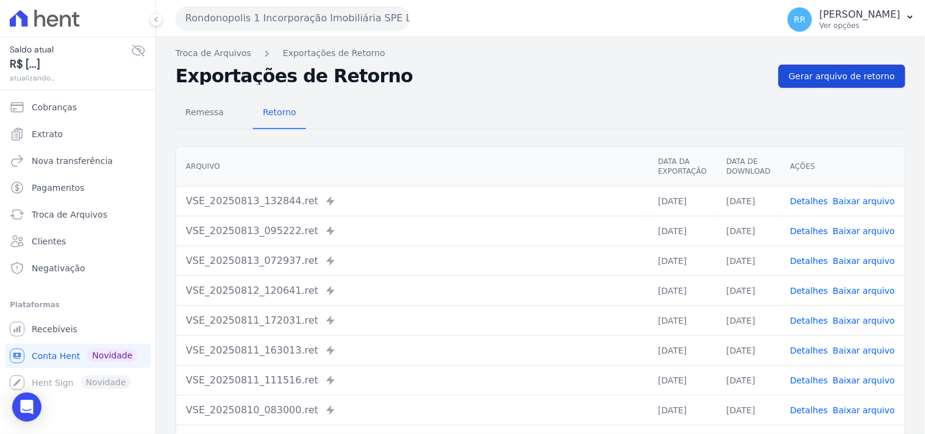
click at [837, 71] on span "Gerar arquivo de retorno" at bounding box center [842, 76] width 106 height 12
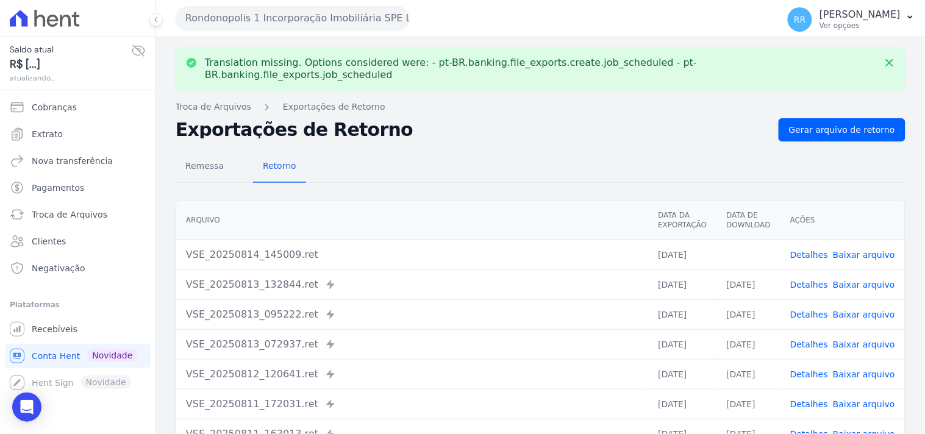
click at [846, 250] on link "Baixar arquivo" at bounding box center [864, 255] width 62 height 10
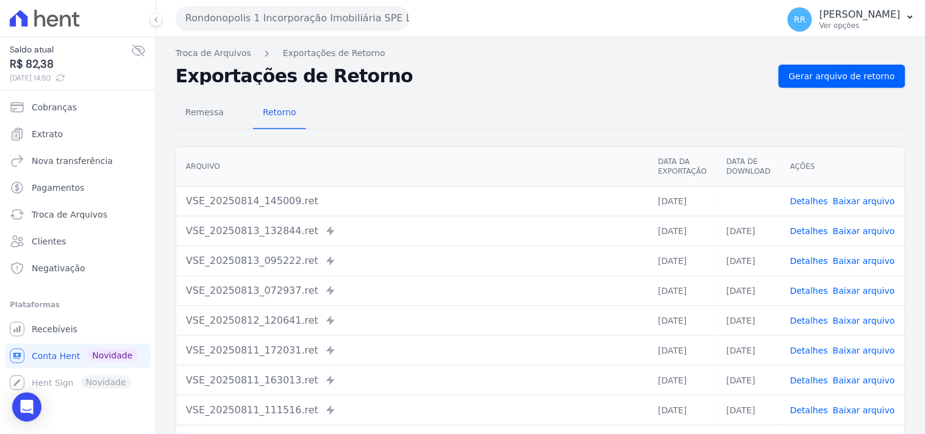
drag, startPoint x: 641, startPoint y: 98, endPoint x: 627, endPoint y: 98, distance: 14.6
click at [641, 98] on div "Remessa Retorno" at bounding box center [541, 114] width 730 height 32
click at [320, 14] on button "Rondonopolis 1 Incorporação Imobiliária SPE LTDA" at bounding box center [293, 18] width 234 height 24
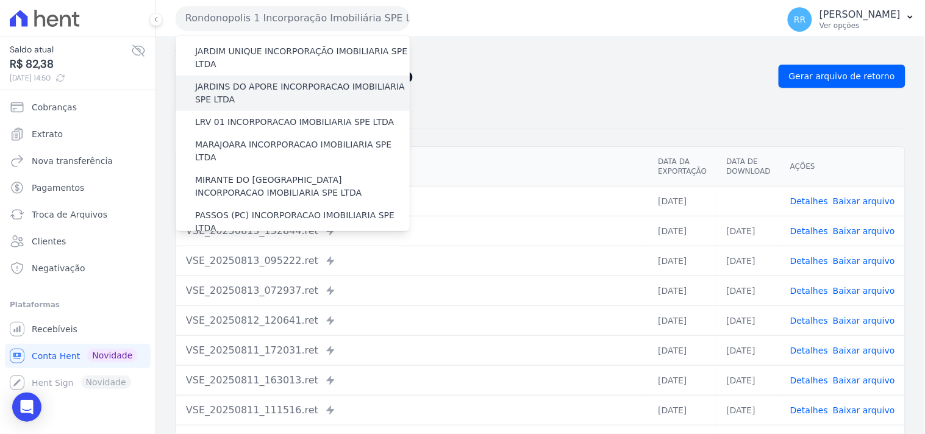
scroll to position [429, 0]
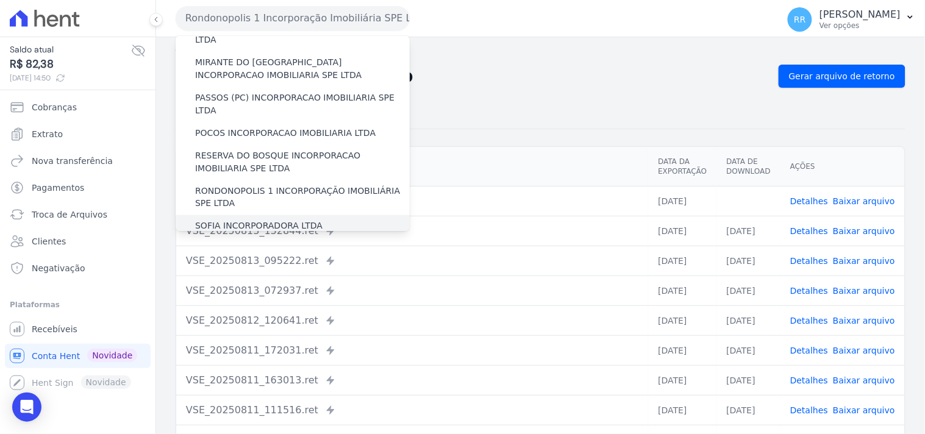
click at [271, 220] on label "SOFIA INCORPORADORA LTDA" at bounding box center [258, 226] width 127 height 13
click at [0, 0] on input "SOFIA INCORPORADORA LTDA" at bounding box center [0, 0] width 0 height 0
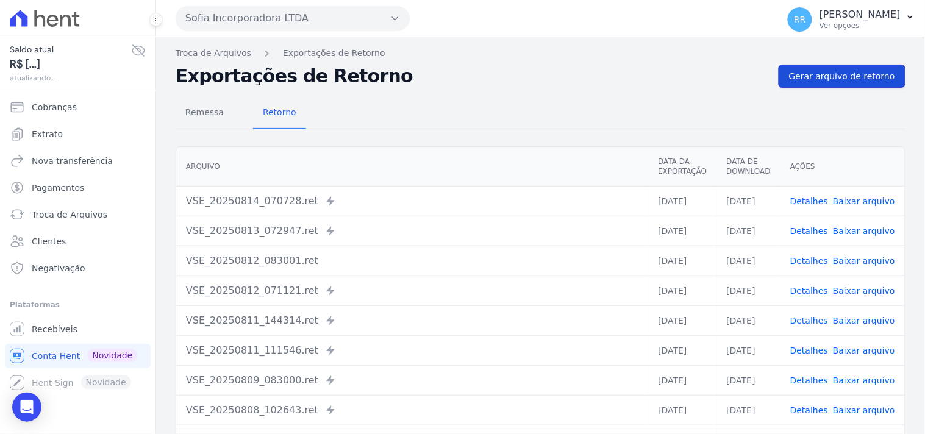
click at [828, 80] on span "Gerar arquivo de retorno" at bounding box center [842, 76] width 106 height 12
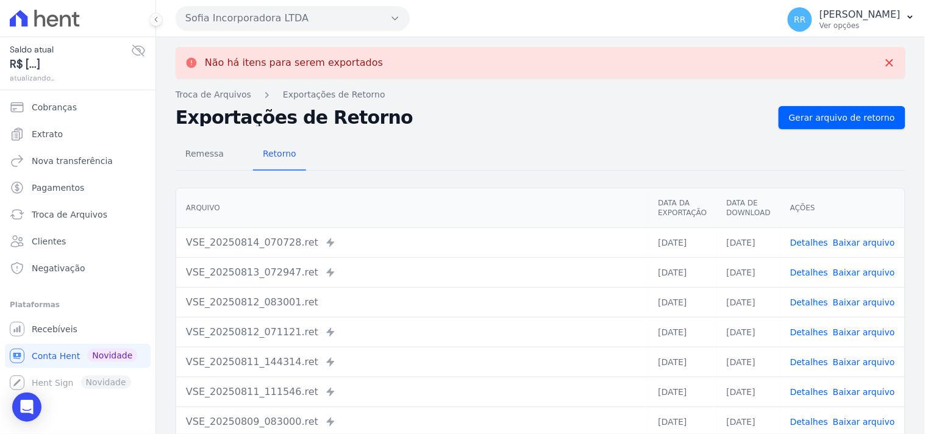
click at [254, 19] on button "Sofia Incorporadora LTDA" at bounding box center [293, 18] width 234 height 24
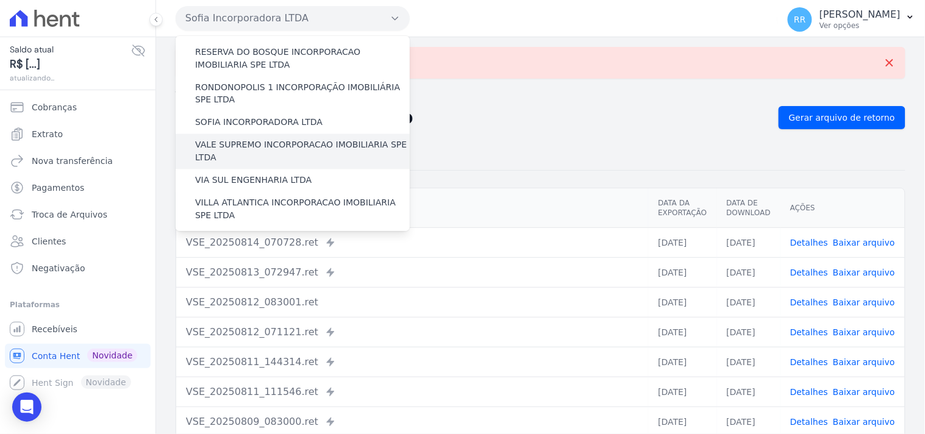
scroll to position [541, 0]
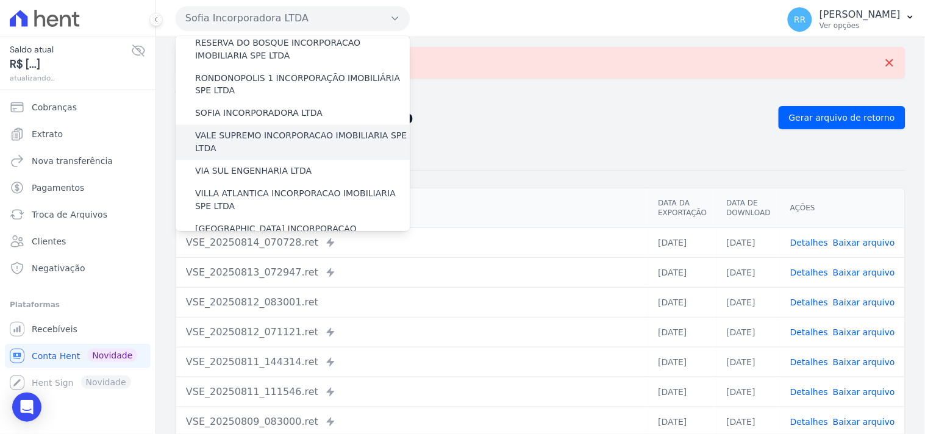
click at [254, 130] on label "VALE SUPREMO INCORPORACAO IMOBILIARIA SPE LTDA" at bounding box center [302, 143] width 215 height 26
click at [0, 0] on input "VALE SUPREMO INCORPORACAO IMOBILIARIA SPE LTDA" at bounding box center [0, 0] width 0 height 0
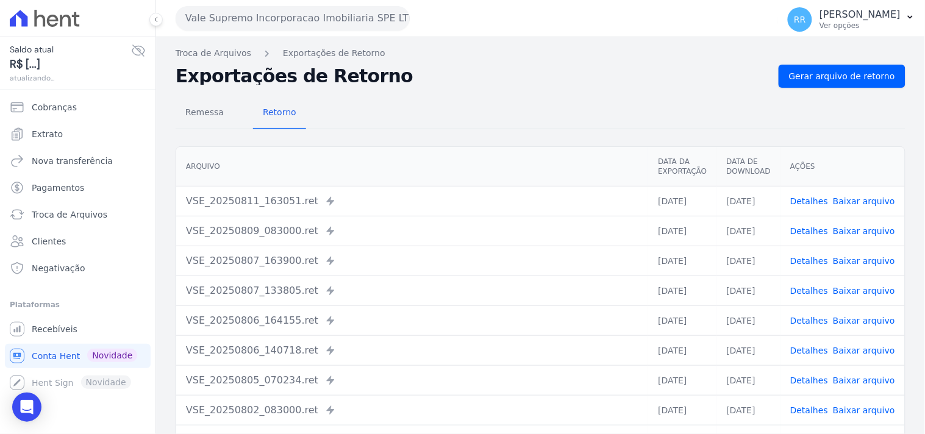
click at [818, 90] on div "Remessa Retorno [GEOGRAPHIC_DATA] Data da Exportação Data de Download Ações VSE…" at bounding box center [541, 308] width 730 height 441
click at [824, 82] on link "Gerar arquivo de retorno" at bounding box center [842, 76] width 127 height 23
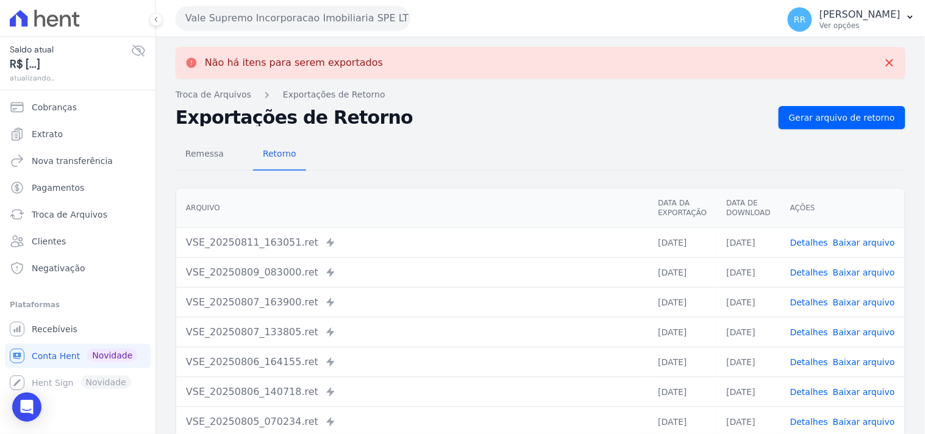
click at [282, 15] on button "Vale Supremo Incorporacao Imobiliaria SPE LTDA" at bounding box center [293, 18] width 234 height 24
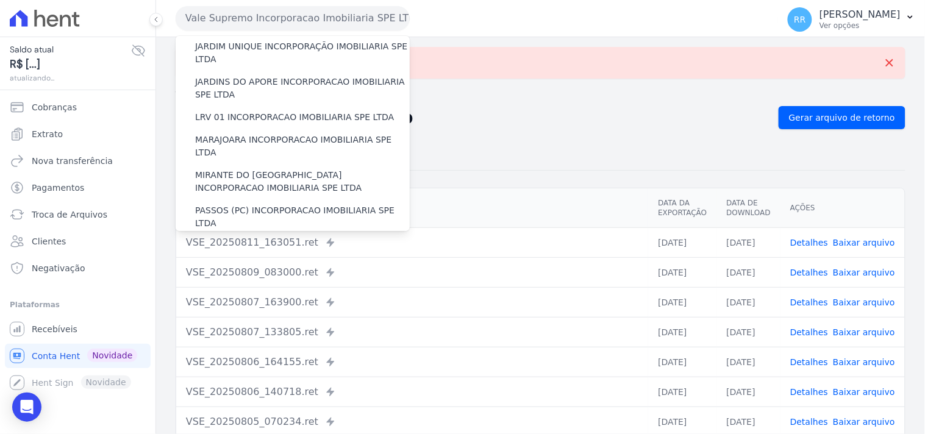
scroll to position [452, 0]
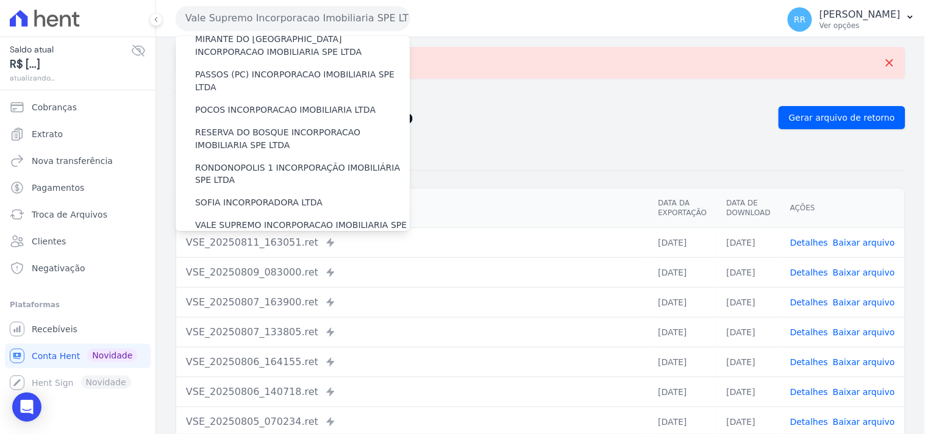
click at [252, 255] on label "VIA SUL ENGENHARIA LTDA" at bounding box center [253, 261] width 116 height 13
click at [0, 0] on input "VIA SUL ENGENHARIA LTDA" at bounding box center [0, 0] width 0 height 0
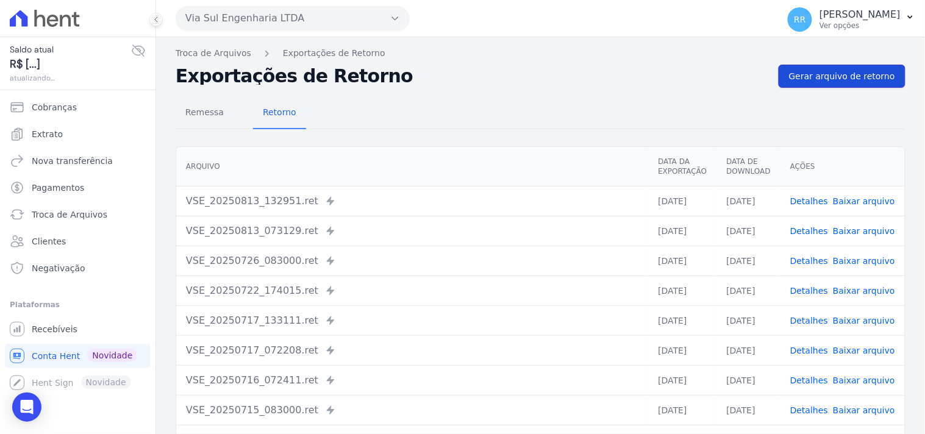
click at [825, 79] on span "Gerar arquivo de retorno" at bounding box center [842, 76] width 106 height 12
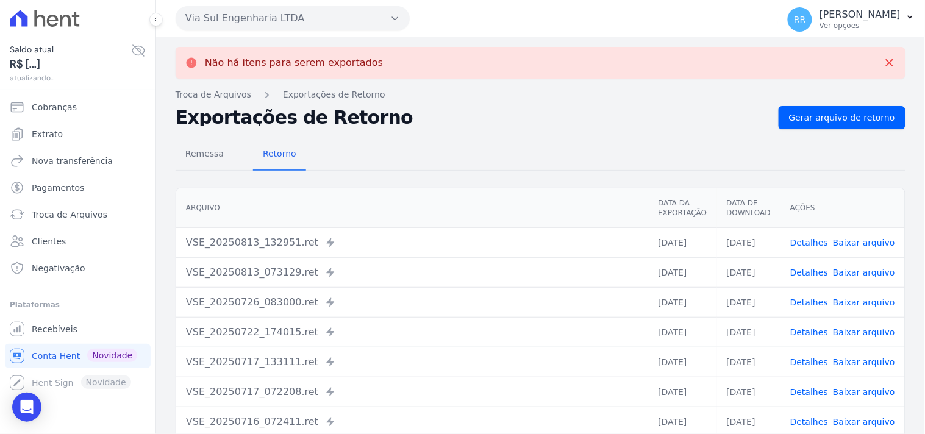
click at [236, 22] on button "Via Sul Engenharia LTDA" at bounding box center [293, 18] width 234 height 24
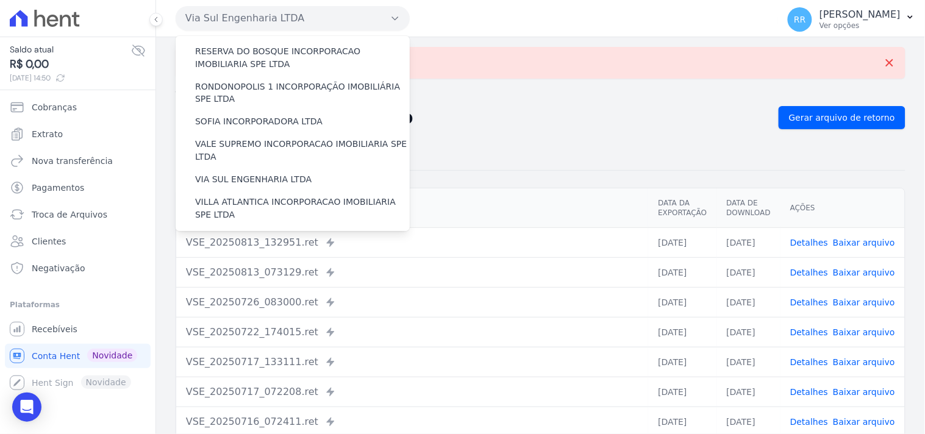
scroll to position [544, 0]
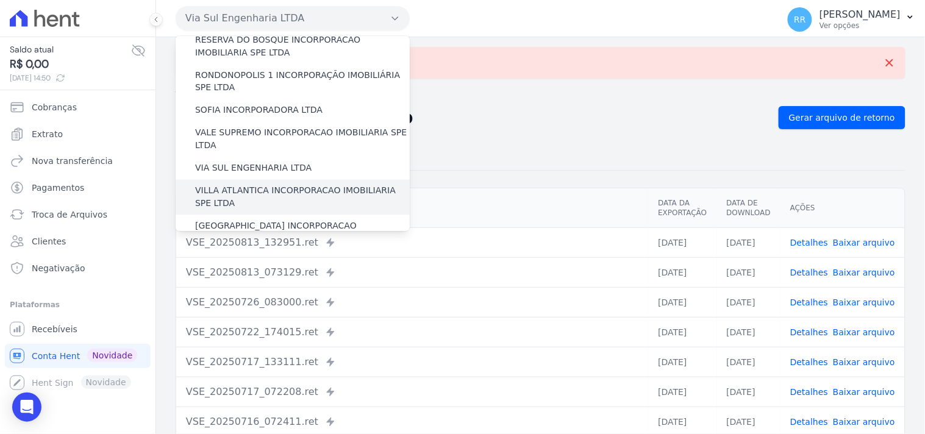
click at [304, 185] on label "VILLA ATLANTICA INCORPORACAO IMOBILIARIA SPE LTDA" at bounding box center [302, 198] width 215 height 26
click at [0, 0] on input "VILLA ATLANTICA INCORPORACAO IMOBILIARIA SPE LTDA" at bounding box center [0, 0] width 0 height 0
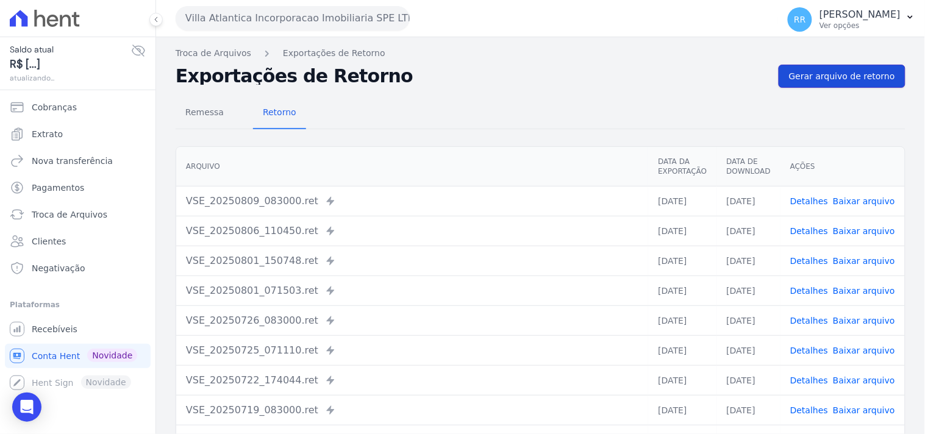
click at [869, 80] on span "Gerar arquivo de retorno" at bounding box center [842, 76] width 106 height 12
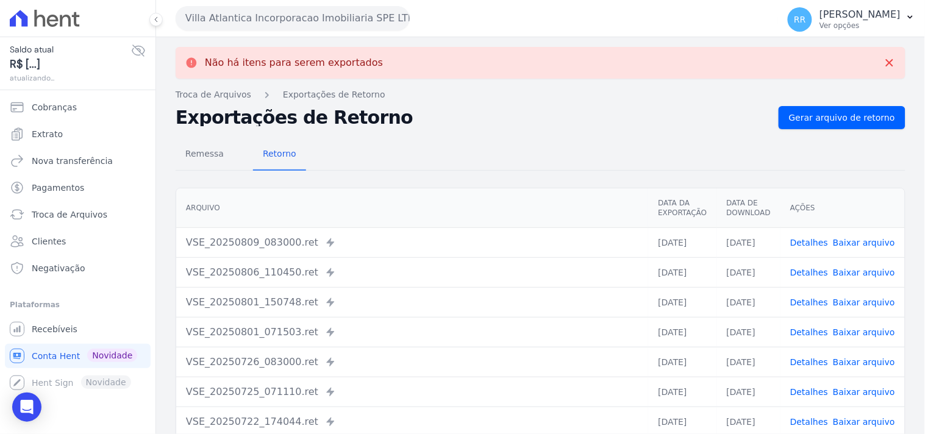
click at [313, 12] on button "Villa Atlantica Incorporacao Imobiliaria SPE LTDA" at bounding box center [293, 18] width 234 height 24
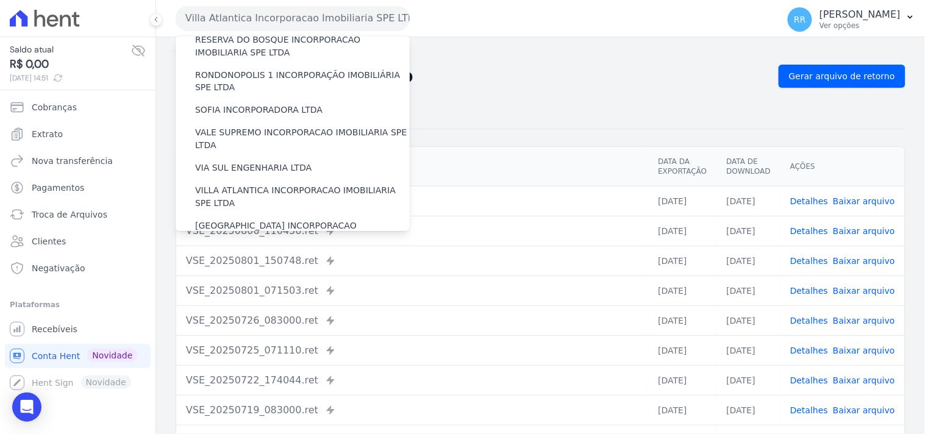
click at [844, 88] on div "Remessa Retorno [GEOGRAPHIC_DATA] Data da Exportação Data de Download Ações VSE…" at bounding box center [541, 308] width 730 height 441
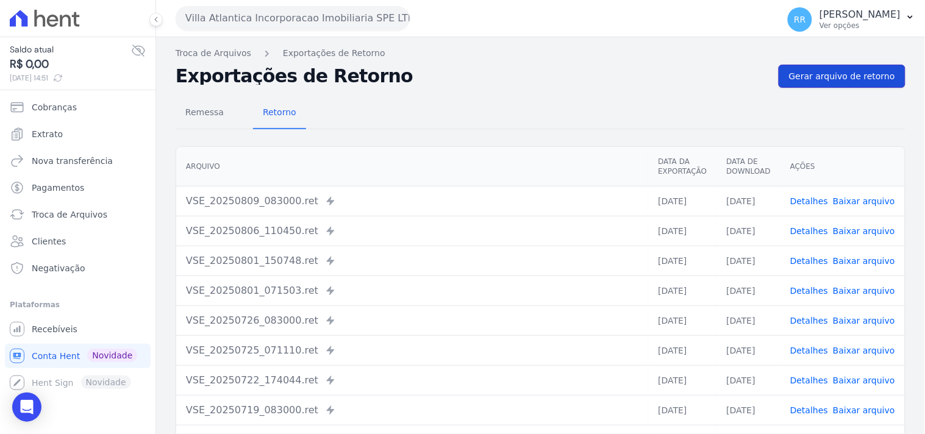
click at [846, 84] on link "Gerar arquivo de retorno" at bounding box center [842, 76] width 127 height 23
click at [849, 79] on span "Gerar arquivo de retorno" at bounding box center [842, 76] width 106 height 12
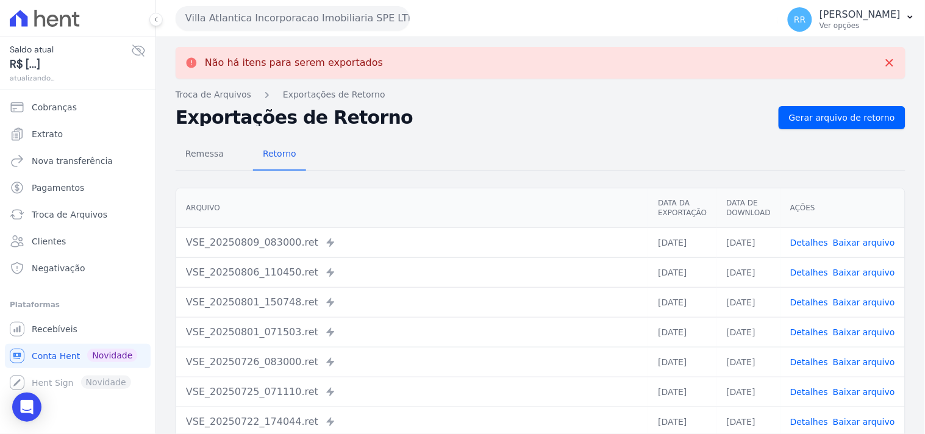
click at [265, 21] on button "Villa Atlantica Incorporacao Imobiliaria SPE LTDA" at bounding box center [293, 18] width 234 height 24
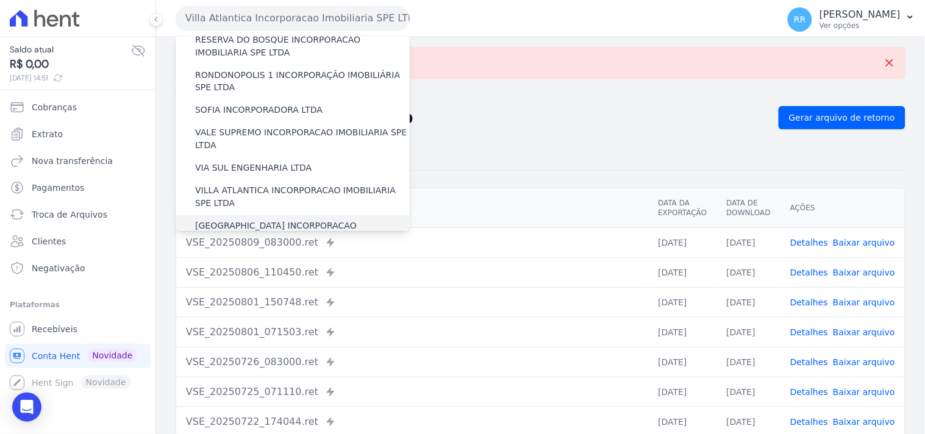
click at [269, 220] on label "[GEOGRAPHIC_DATA] INCORPORACAO IMOBILIARIA SPE LTDA" at bounding box center [302, 233] width 215 height 26
click at [0, 0] on input "[GEOGRAPHIC_DATA] INCORPORACAO IMOBILIARIA SPE LTDA" at bounding box center [0, 0] width 0 height 0
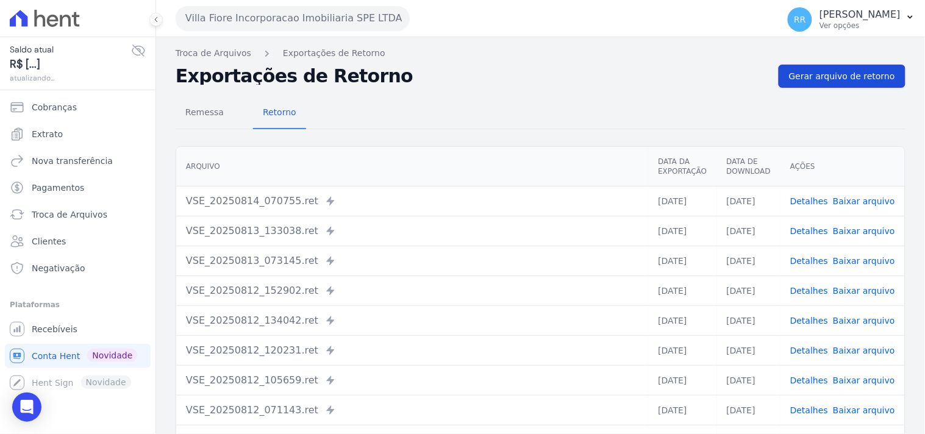
click at [849, 77] on span "Gerar arquivo de retorno" at bounding box center [842, 76] width 106 height 12
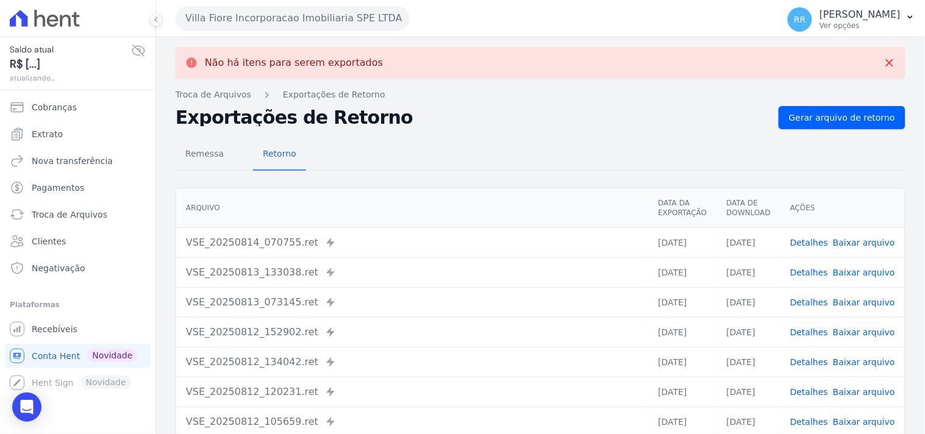
click at [321, 27] on button "Villa Fiore Incorporacao Imobiliaria SPE LTDA" at bounding box center [293, 18] width 234 height 24
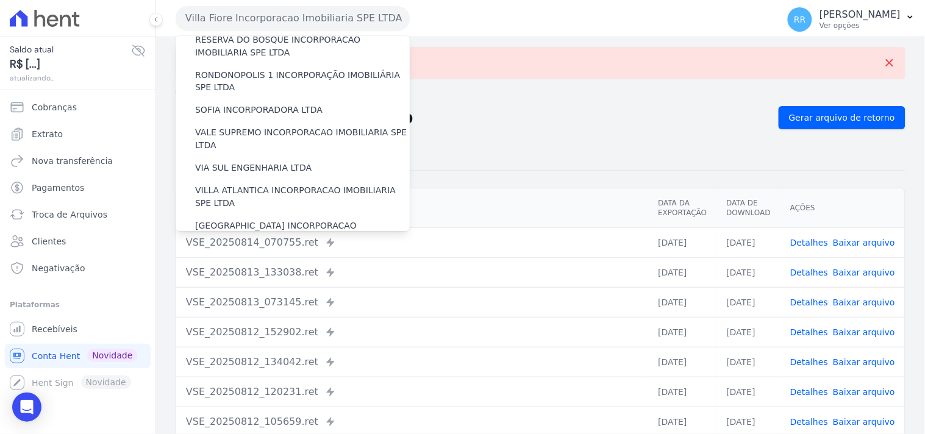
click at [265, 255] on label "VILLA TROPICAL INCORPORAÇÃO IMOBILIÁRIA SPE LTDA" at bounding box center [302, 268] width 215 height 26
click at [0, 0] on input "VILLA TROPICAL INCORPORAÇÃO IMOBILIÁRIA SPE LTDA" at bounding box center [0, 0] width 0 height 0
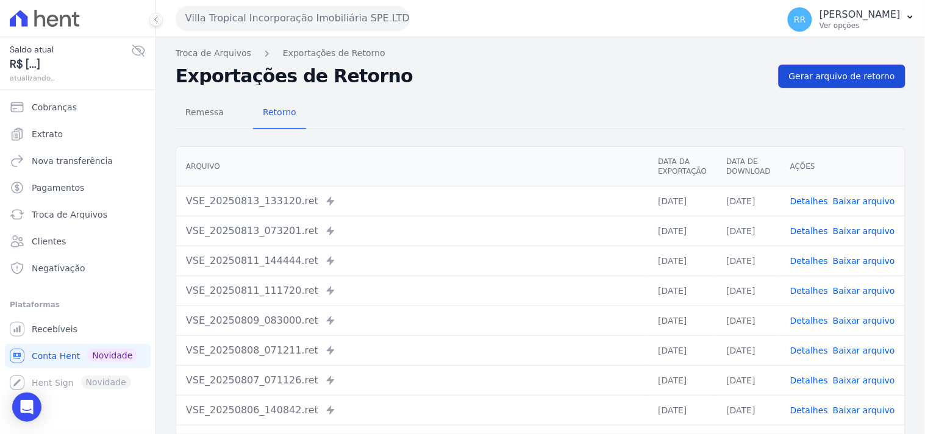
click at [796, 79] on span "Gerar arquivo de retorno" at bounding box center [842, 76] width 106 height 12
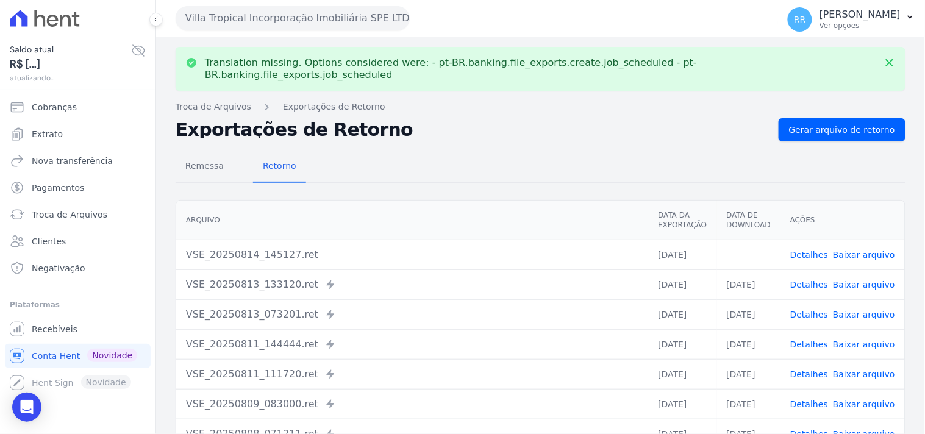
click at [873, 250] on link "Baixar arquivo" at bounding box center [864, 255] width 62 height 10
